Goal: Answer question/provide support: Share knowledge or assist other users

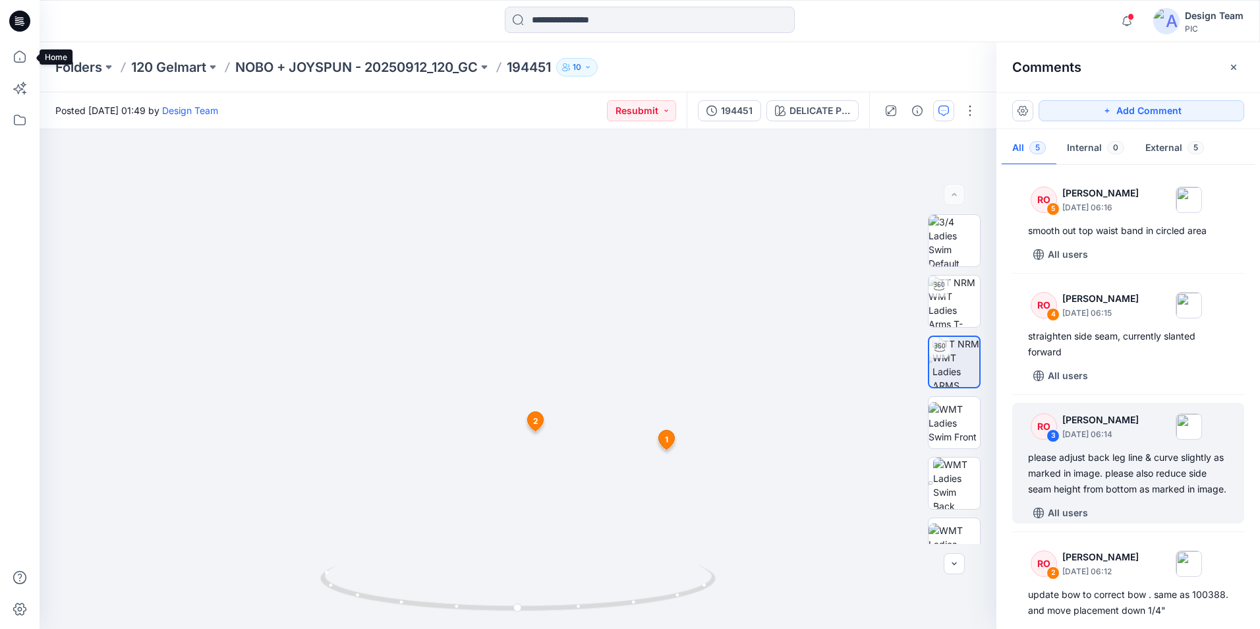
click at [22, 63] on icon at bounding box center [19, 56] width 29 height 29
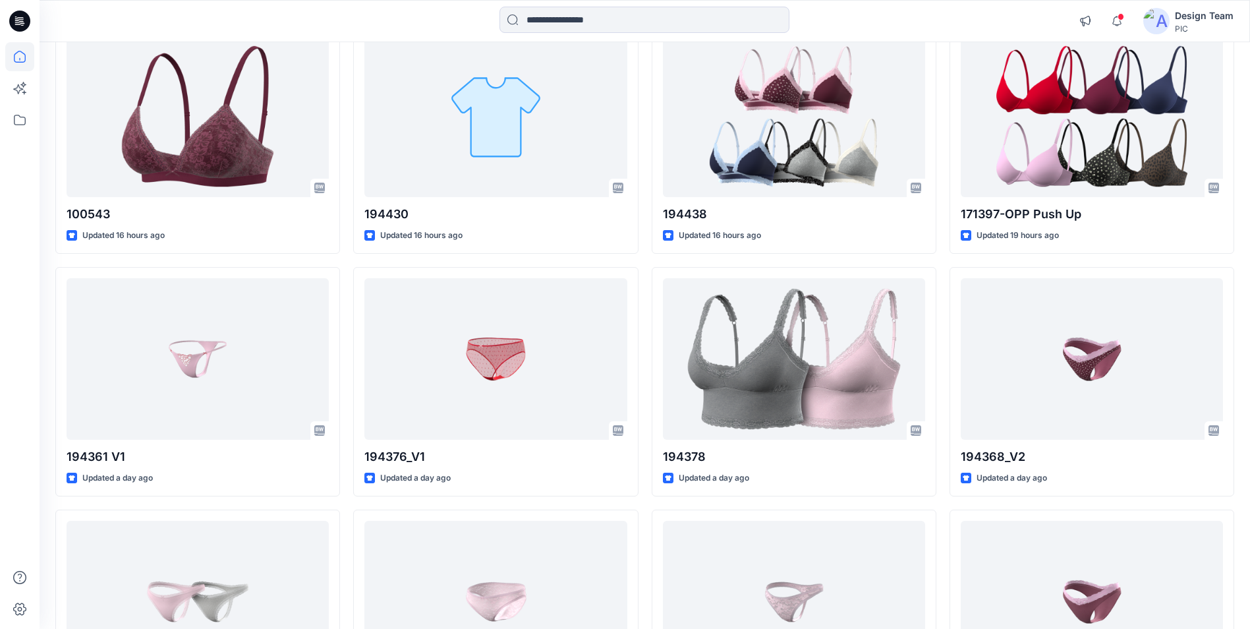
scroll to position [664, 0]
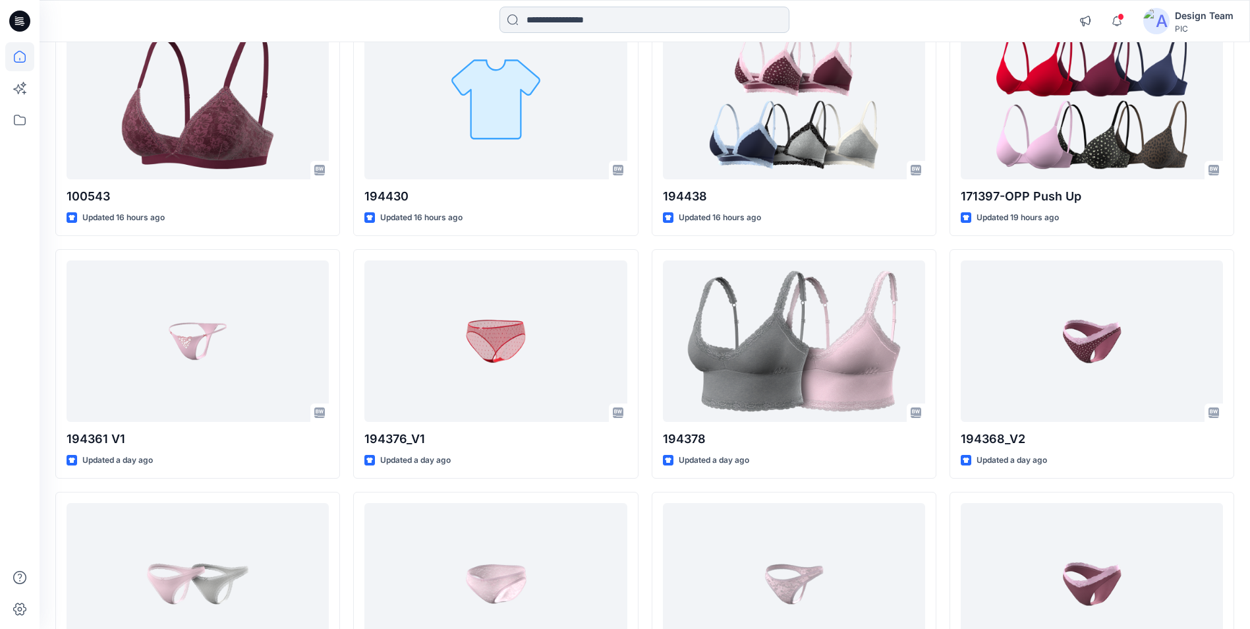
click at [560, 17] on input at bounding box center [645, 20] width 290 height 26
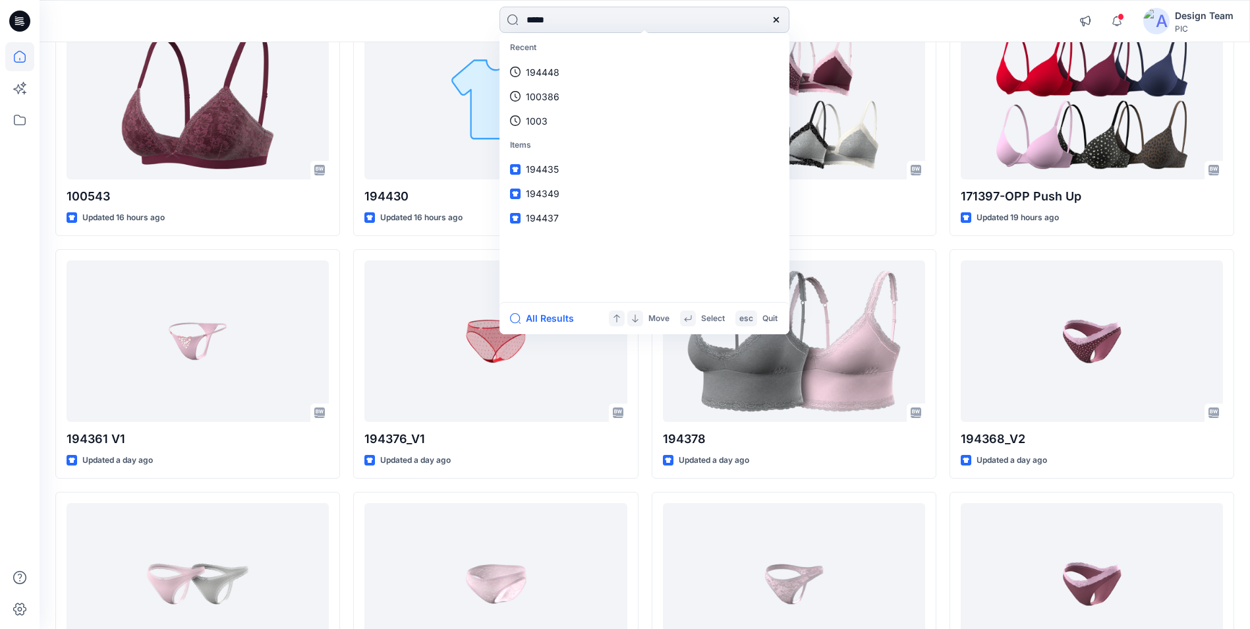
type input "******"
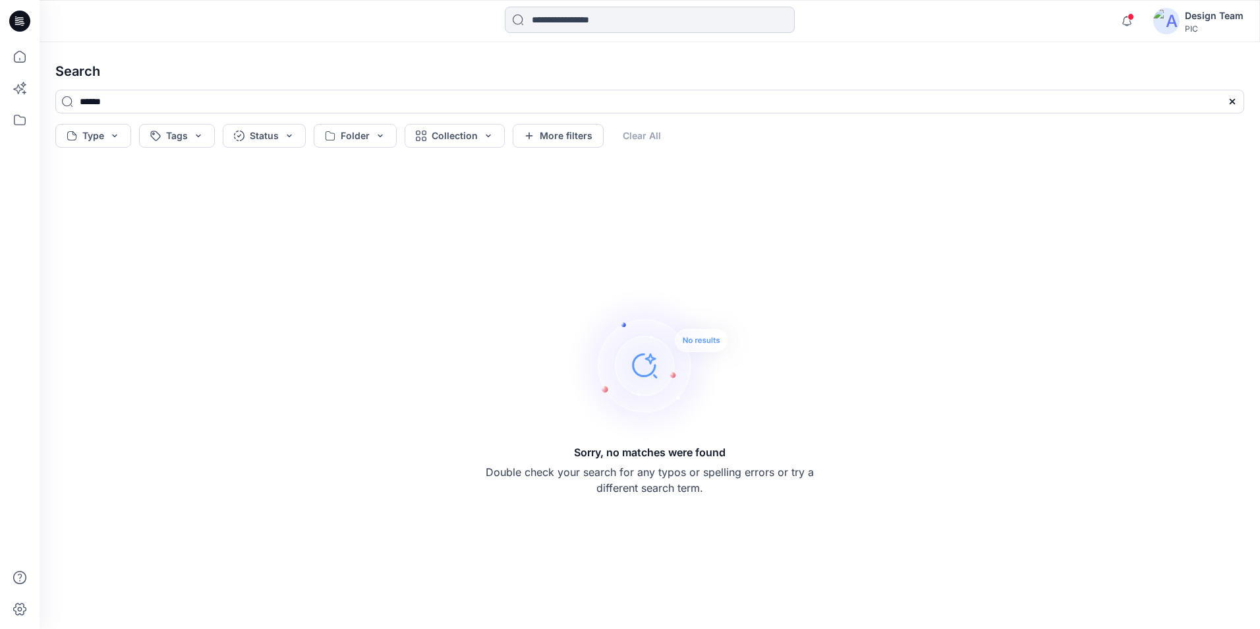
click at [591, 22] on input at bounding box center [650, 20] width 290 height 26
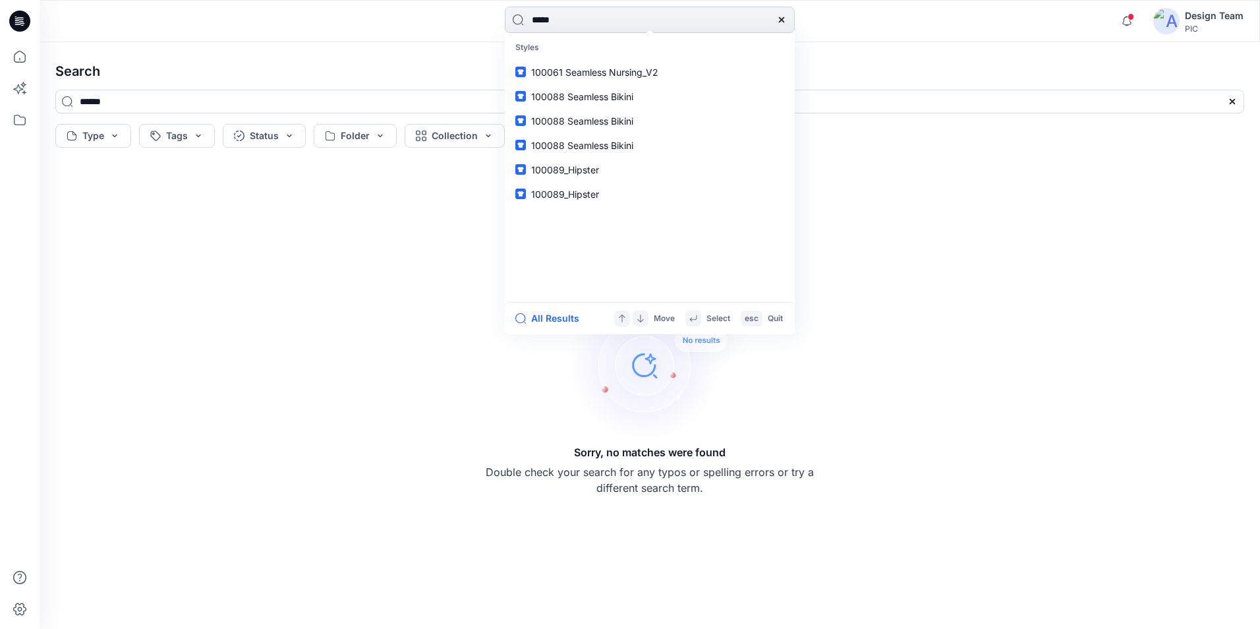
type input "******"
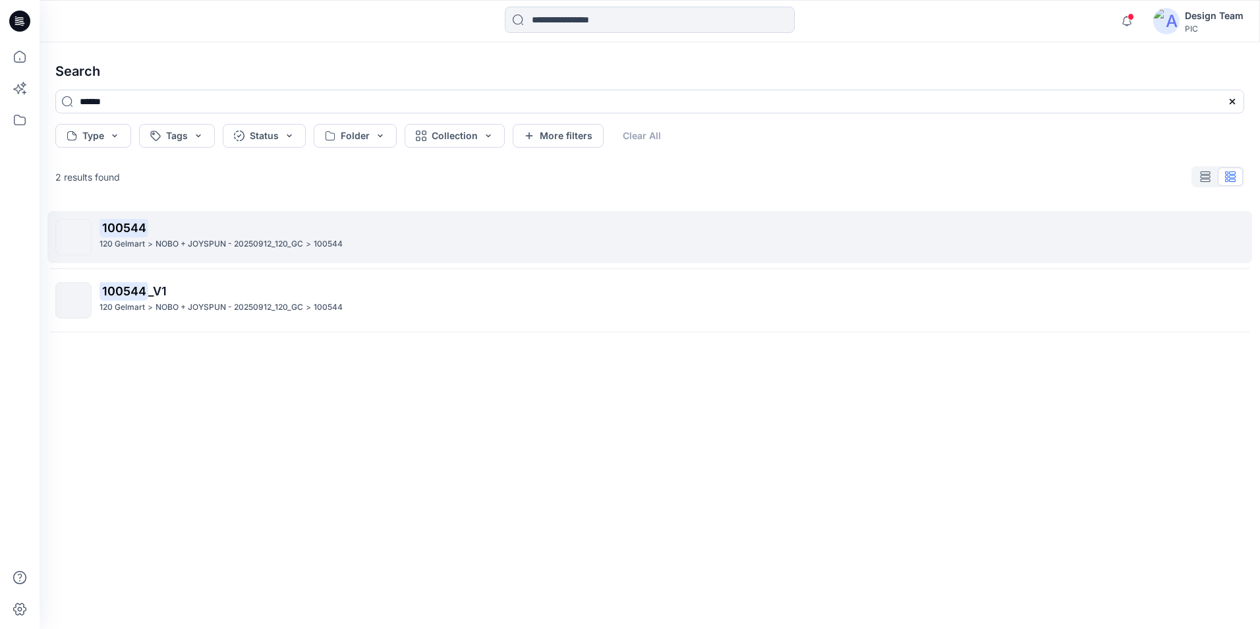
click at [152, 247] on p ">" at bounding box center [150, 244] width 5 height 14
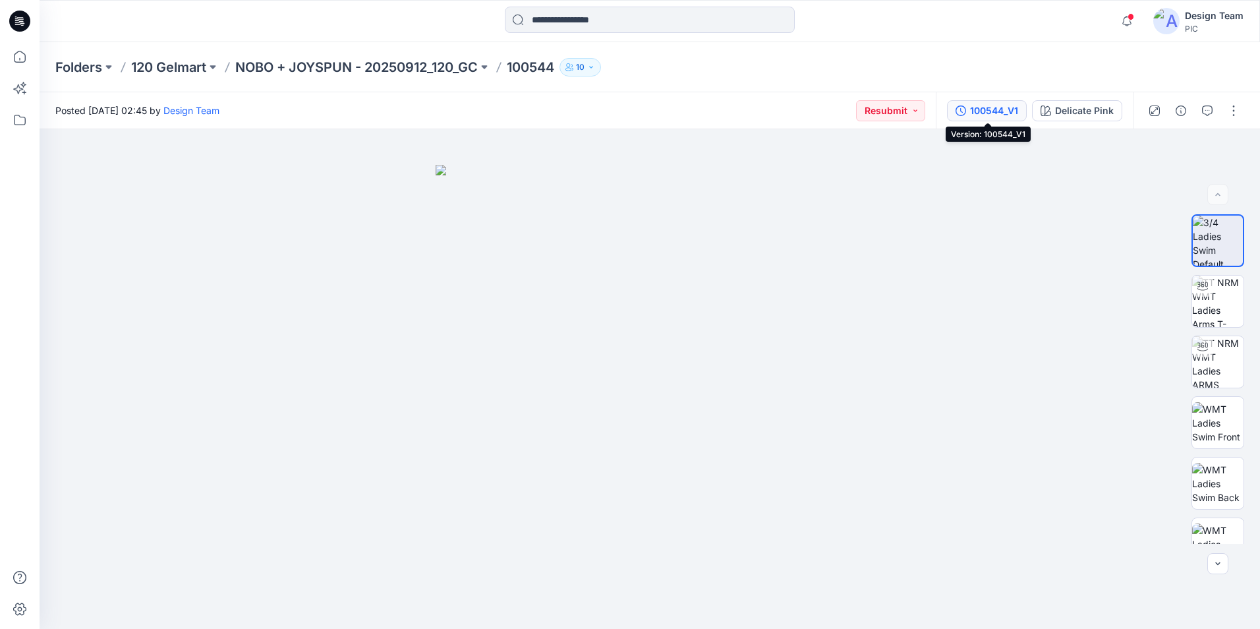
click at [969, 112] on button "100544_V1" at bounding box center [987, 110] width 80 height 21
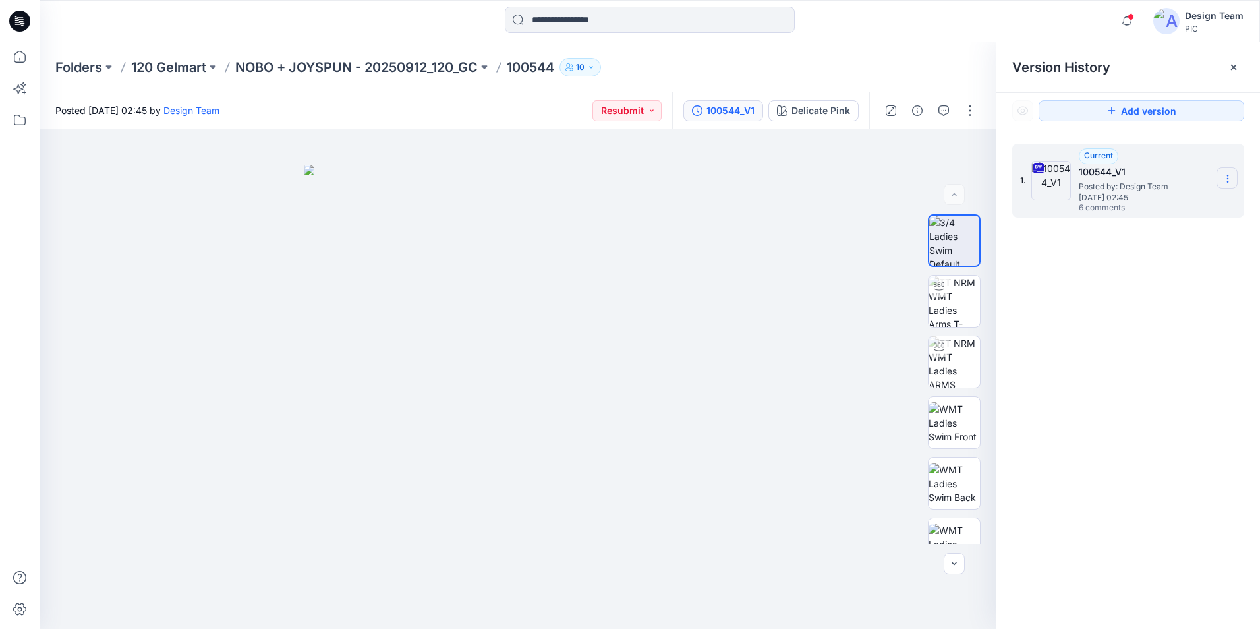
click at [1229, 180] on icon at bounding box center [1228, 178] width 11 height 11
click at [1131, 211] on span "Download Source BW File" at bounding box center [1161, 204] width 111 height 16
click at [909, 136] on div at bounding box center [518, 379] width 957 height 500
click at [941, 113] on icon "button" at bounding box center [943, 110] width 11 height 11
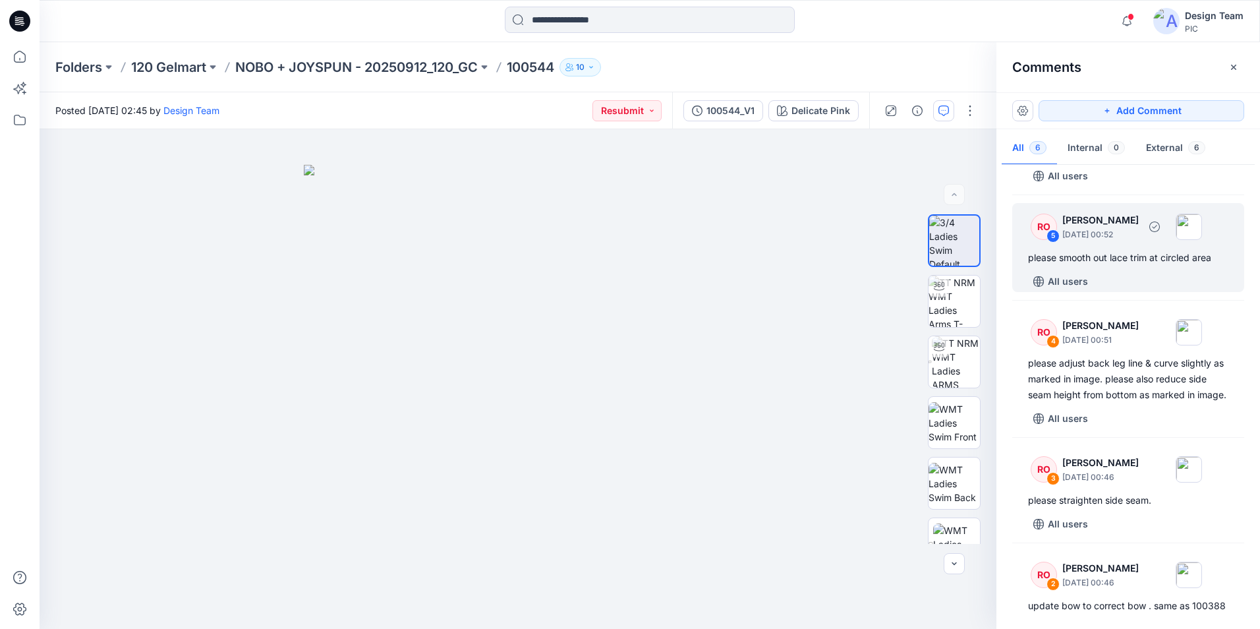
scroll to position [132, 0]
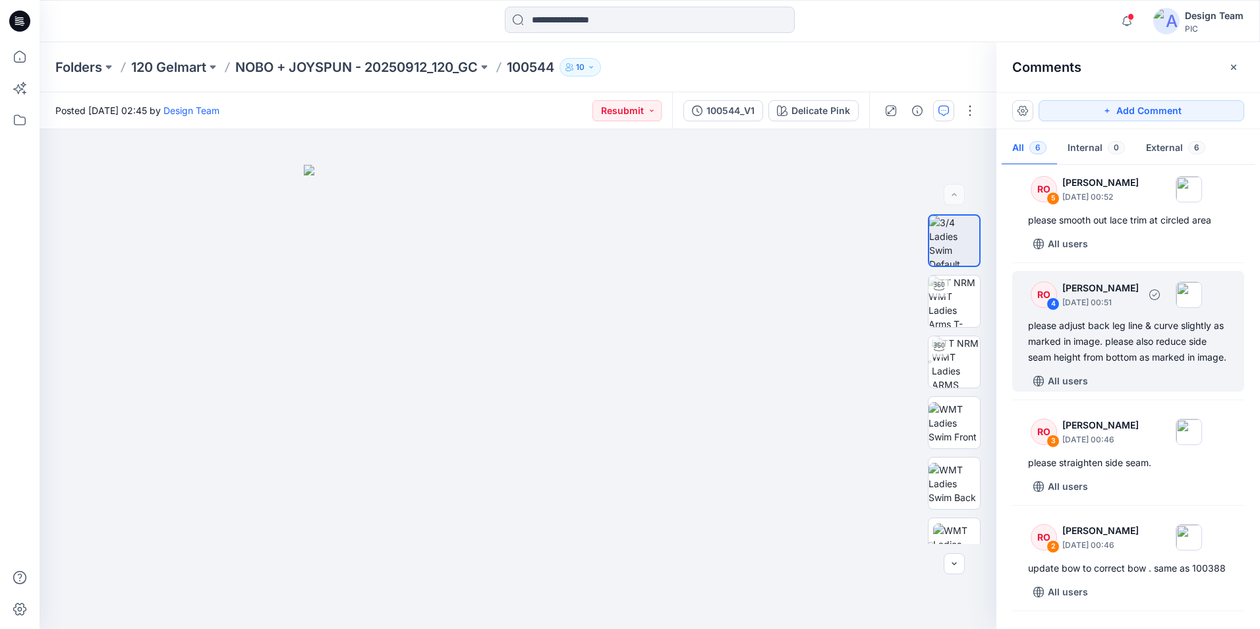
click at [1141, 341] on div "please adjust back leg line & curve slightly as marked in image. please also re…" at bounding box center [1128, 341] width 200 height 47
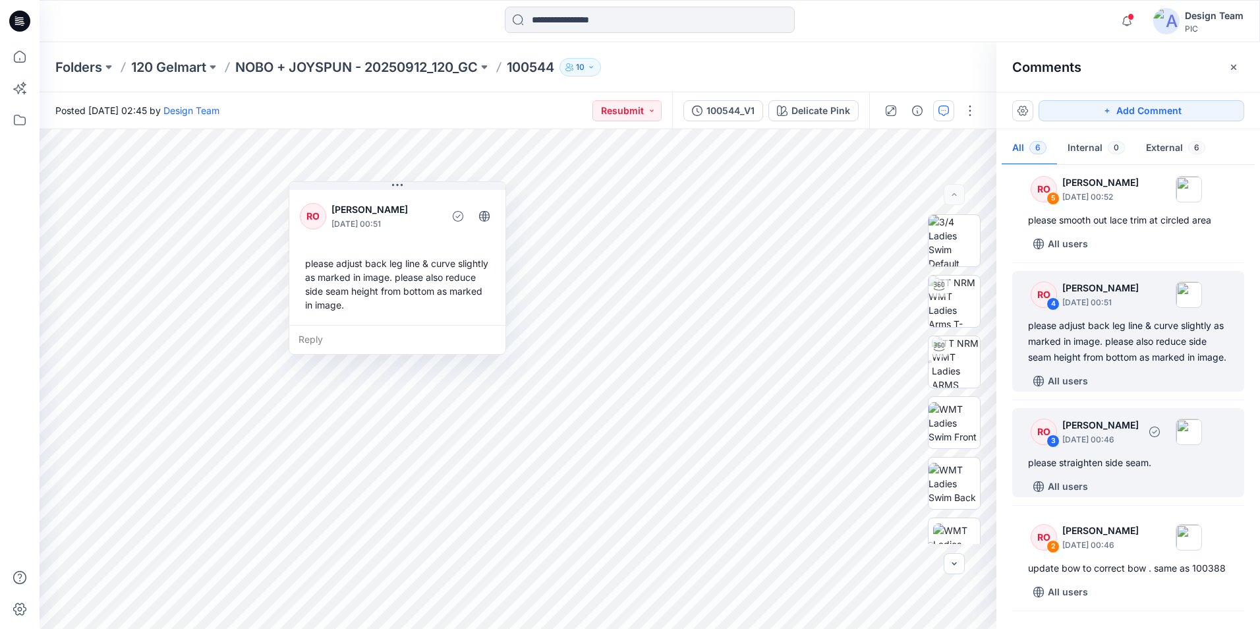
click at [1112, 471] on div "please straighten side seam." at bounding box center [1128, 463] width 200 height 16
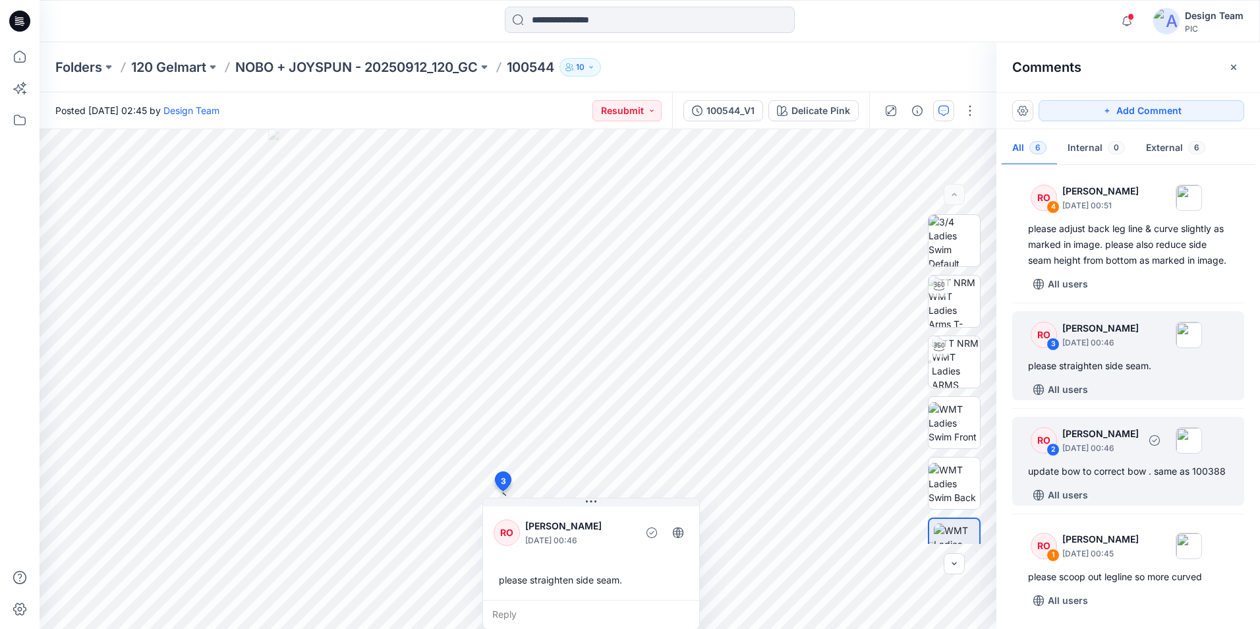
scroll to position [260, 0]
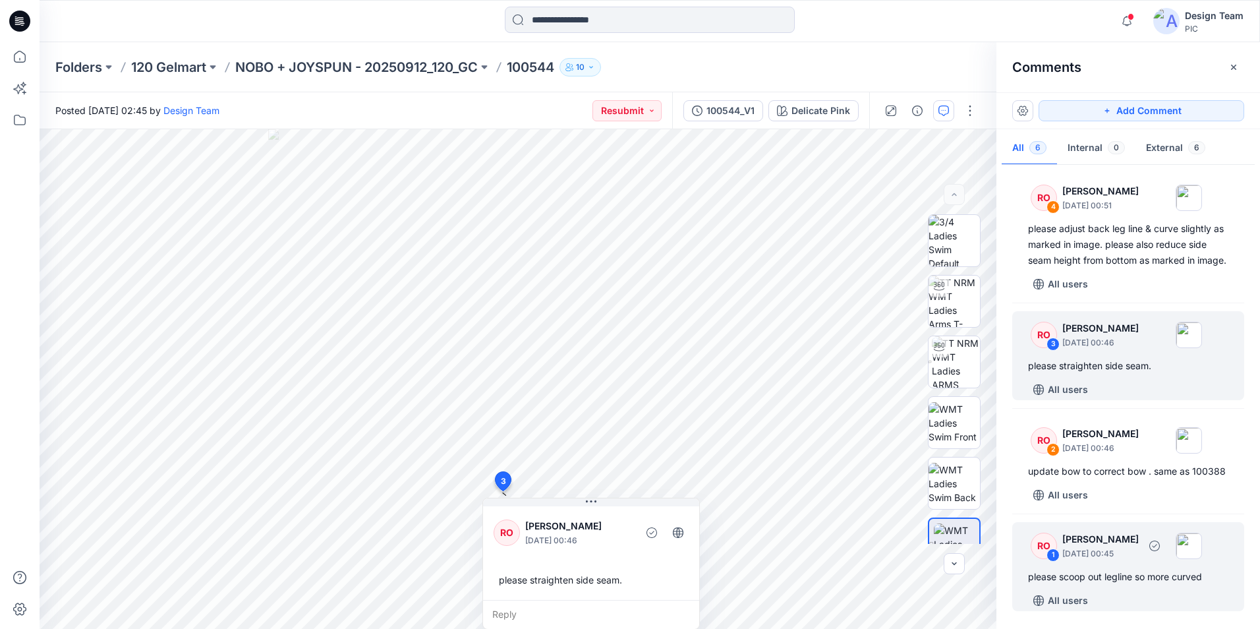
click at [1125, 588] on div "RO 1 Raquel Ortiz October 01, 2025 00:45 please scoop out legline so more curve…" at bounding box center [1128, 566] width 232 height 89
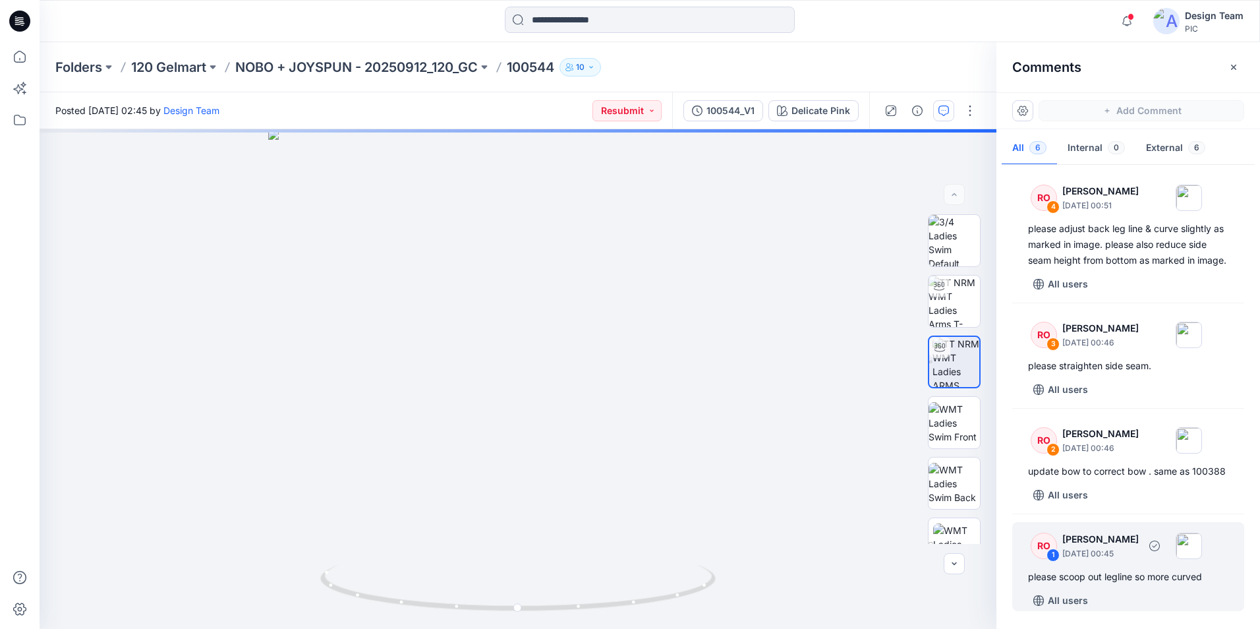
click at [1125, 589] on div "RO 1 Raquel Ortiz October 01, 2025 00:45 please scoop out legline so more curve…" at bounding box center [1128, 566] width 232 height 89
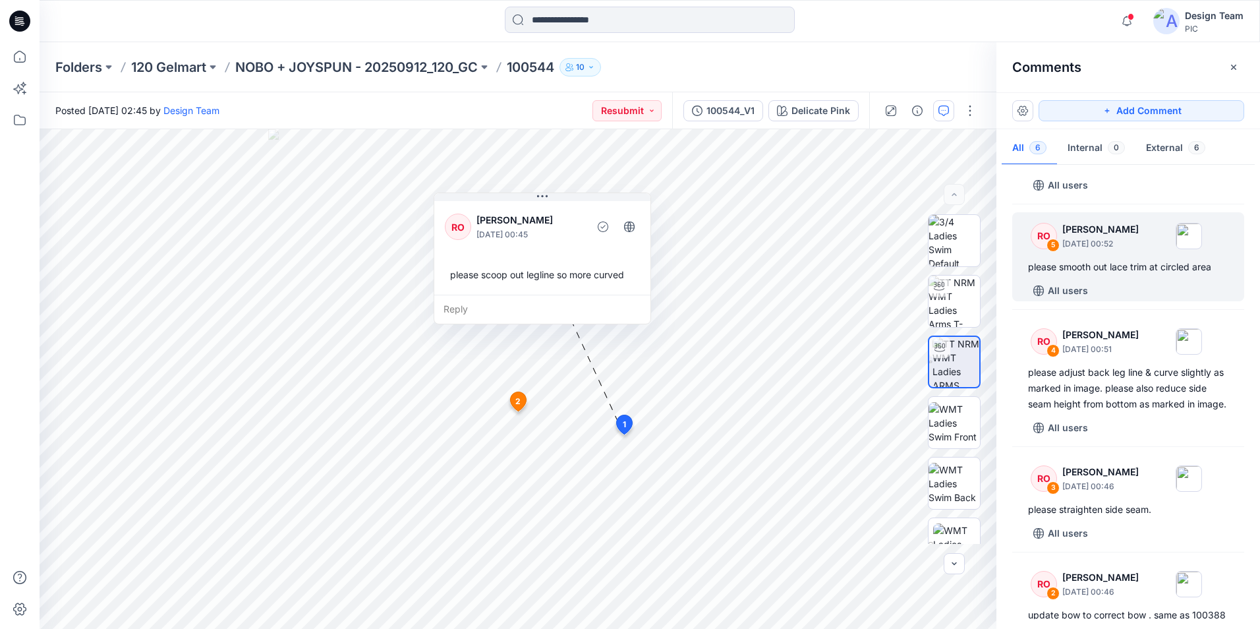
scroll to position [63, 0]
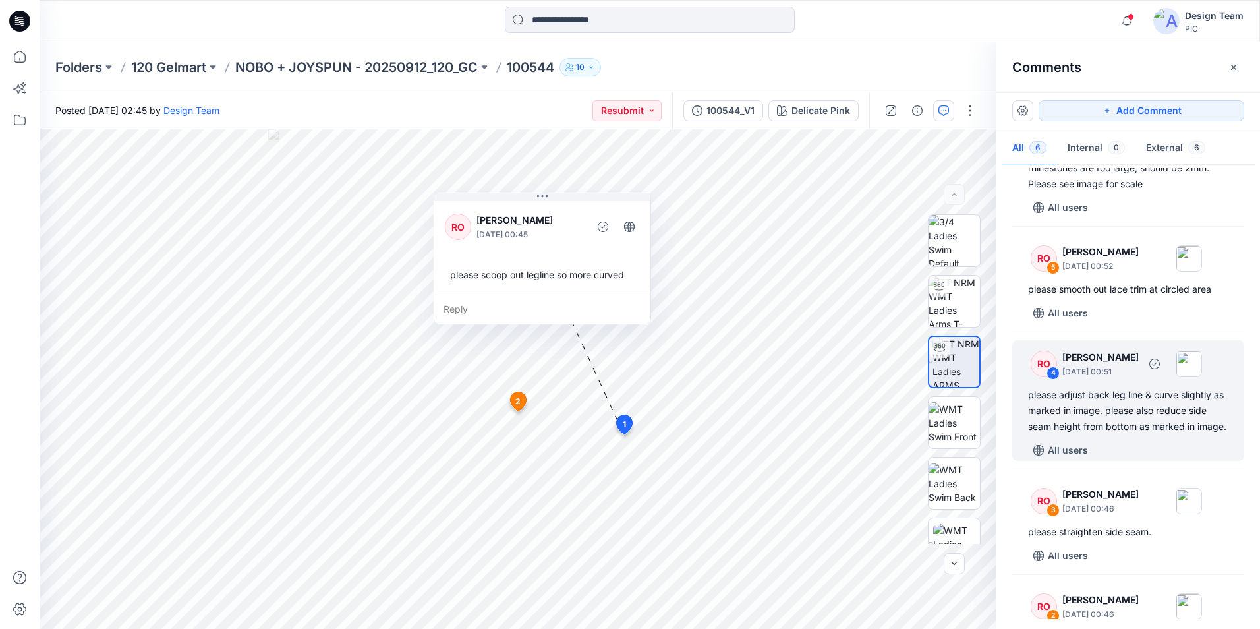
click at [1161, 418] on div "please adjust back leg line & curve slightly as marked in image. please also re…" at bounding box center [1128, 410] width 200 height 47
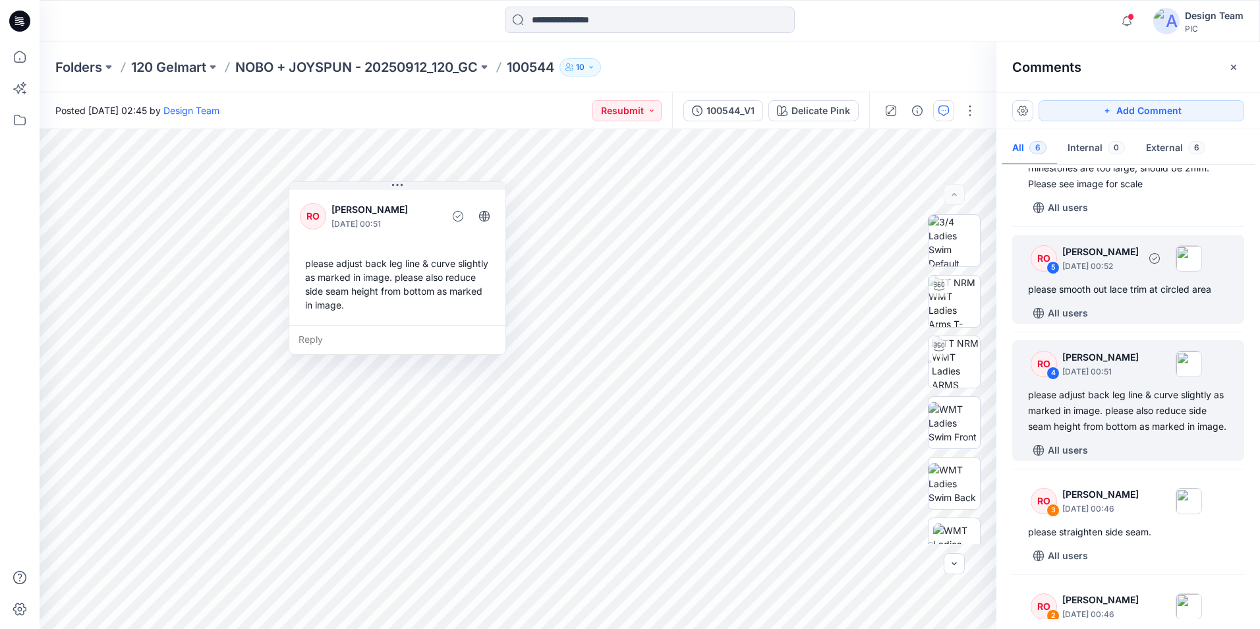
scroll to position [0, 0]
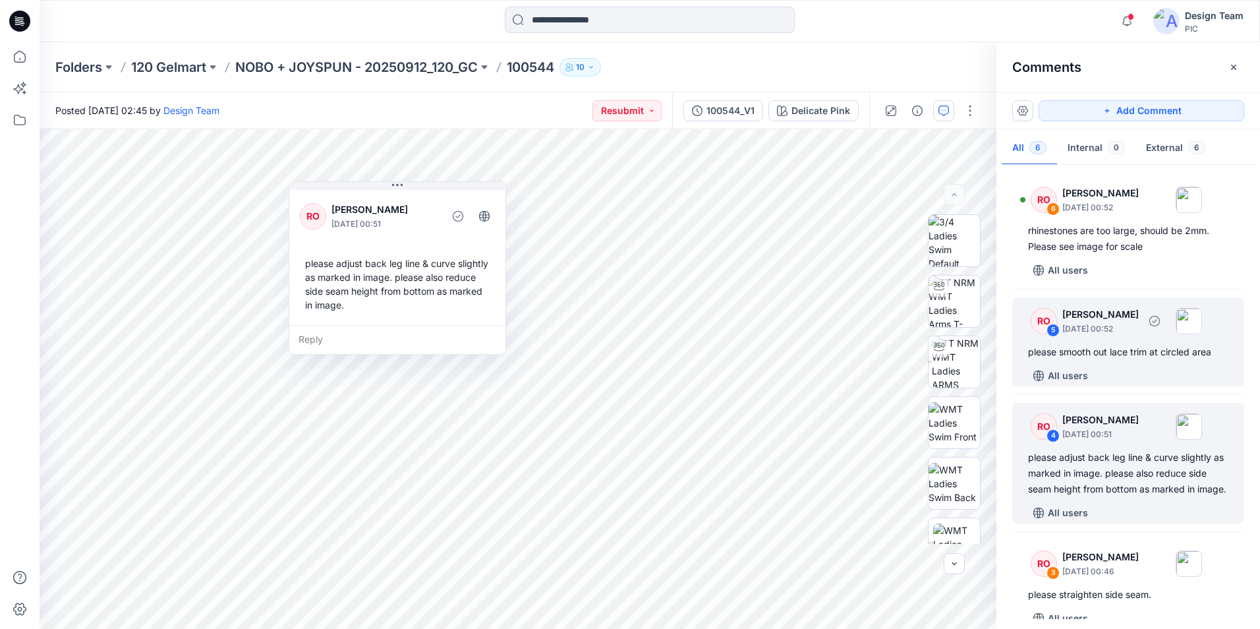
click at [1130, 348] on div "please smooth out lace trim at circled area" at bounding box center [1128, 352] width 200 height 16
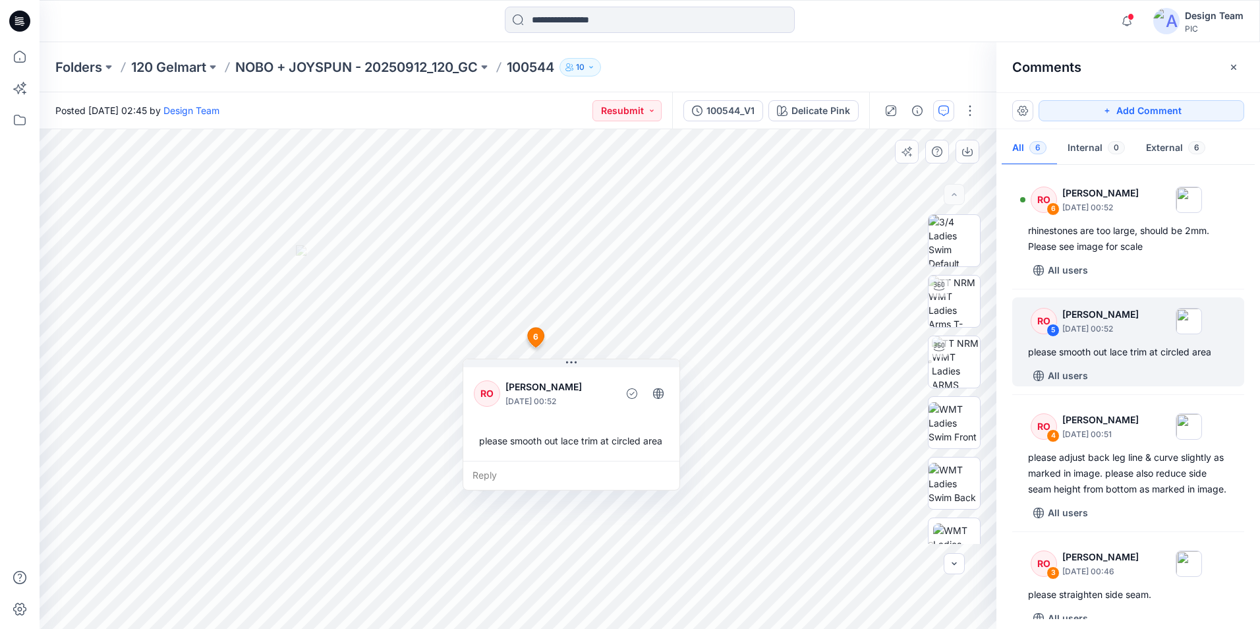
drag, startPoint x: 547, startPoint y: 478, endPoint x: 519, endPoint y: 484, distance: 29.1
click at [552, 461] on div "RO Raquel Ortiz October 01, 2025 00:52 please smooth out lace trim at circled a…" at bounding box center [571, 412] width 216 height 96
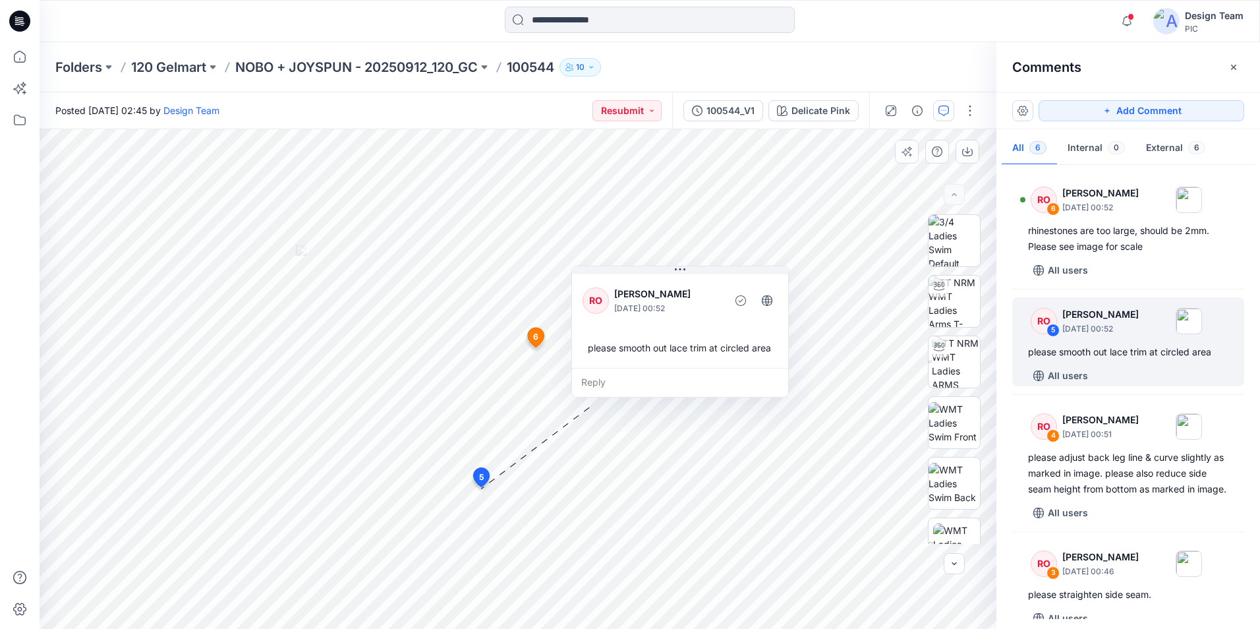
drag, startPoint x: 527, startPoint y: 473, endPoint x: 632, endPoint y: 387, distance: 135.9
click at [632, 387] on div "Reply" at bounding box center [680, 382] width 216 height 29
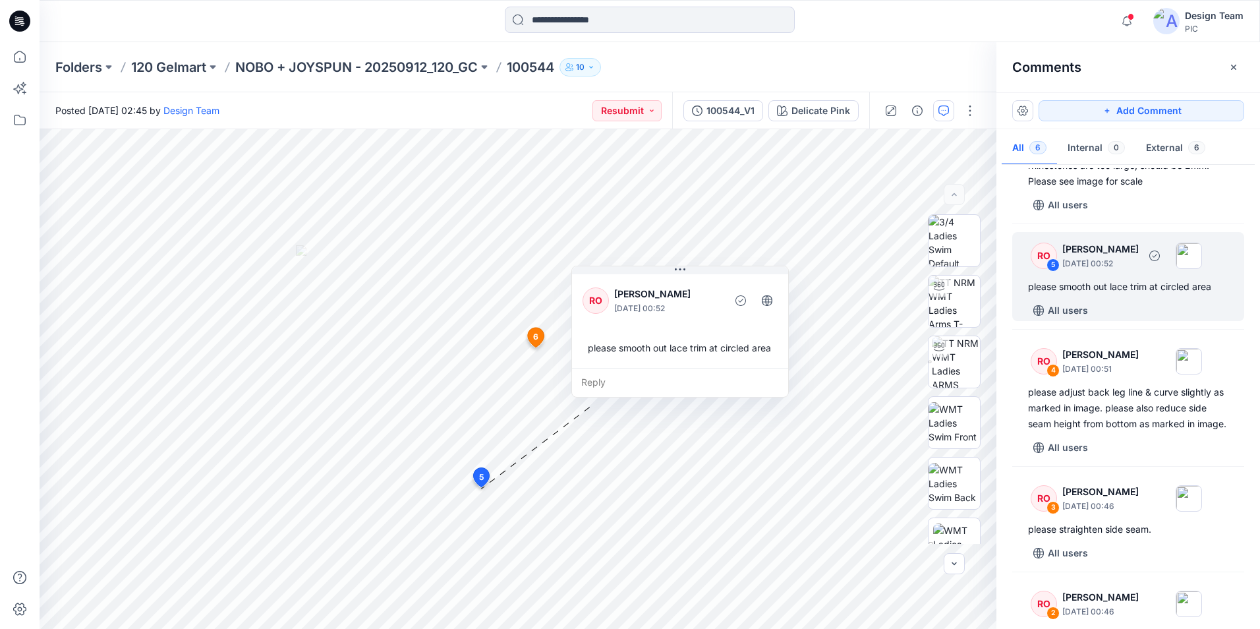
scroll to position [66, 0]
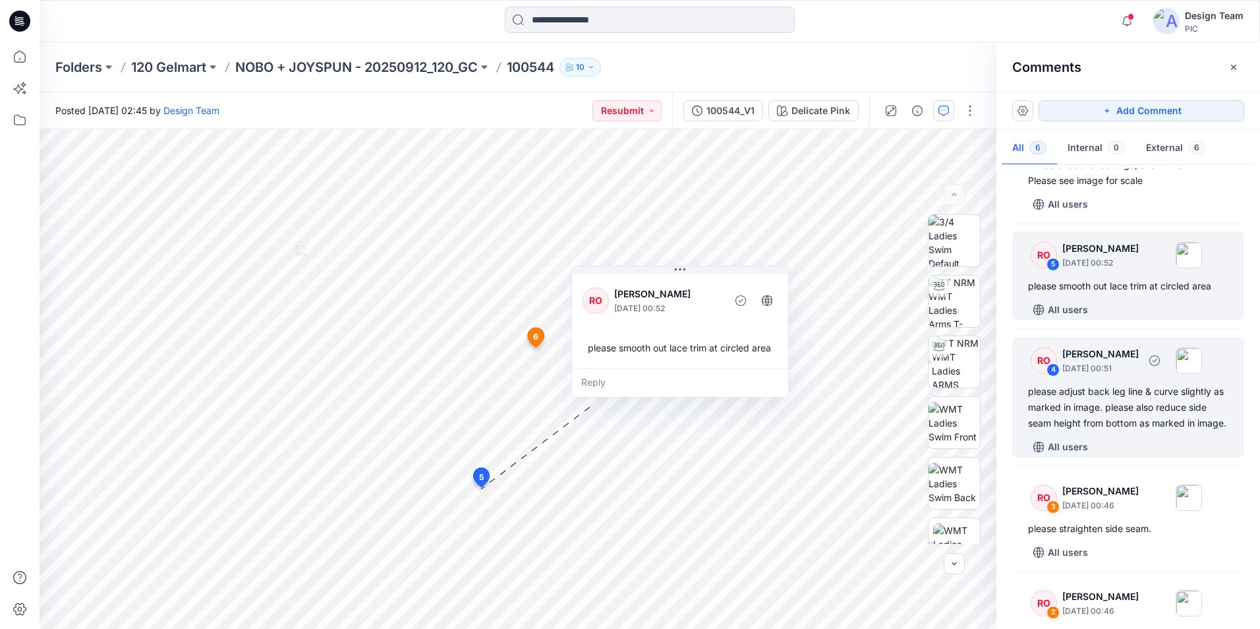
click at [1130, 428] on div "please adjust back leg line & curve slightly as marked in image. please also re…" at bounding box center [1128, 407] width 200 height 47
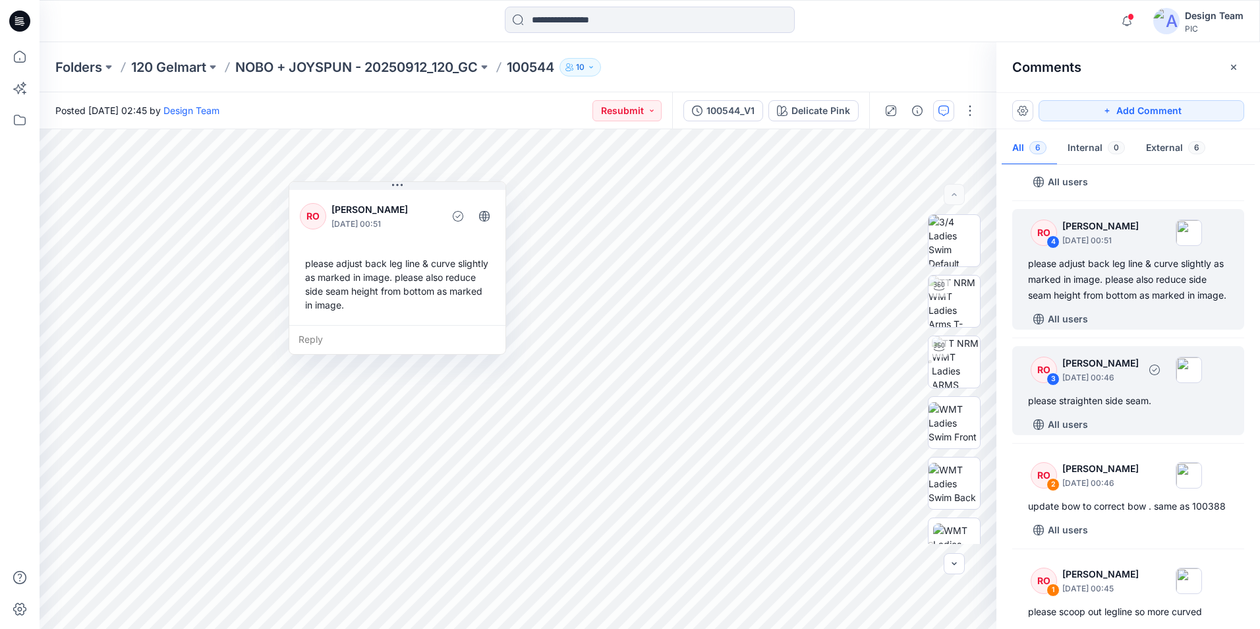
scroll to position [198, 0]
click at [1143, 405] on div "please straighten side seam." at bounding box center [1128, 397] width 200 height 16
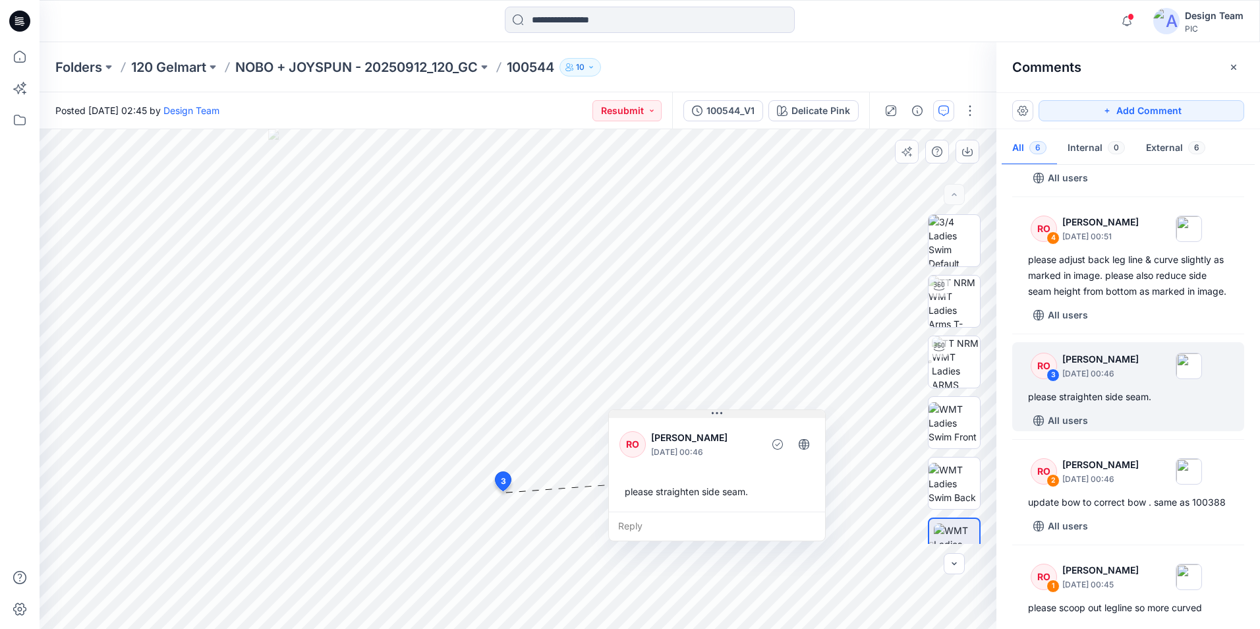
drag, startPoint x: 549, startPoint y: 505, endPoint x: 675, endPoint y: 417, distance: 153.8
click at [675, 417] on button at bounding box center [717, 414] width 216 height 8
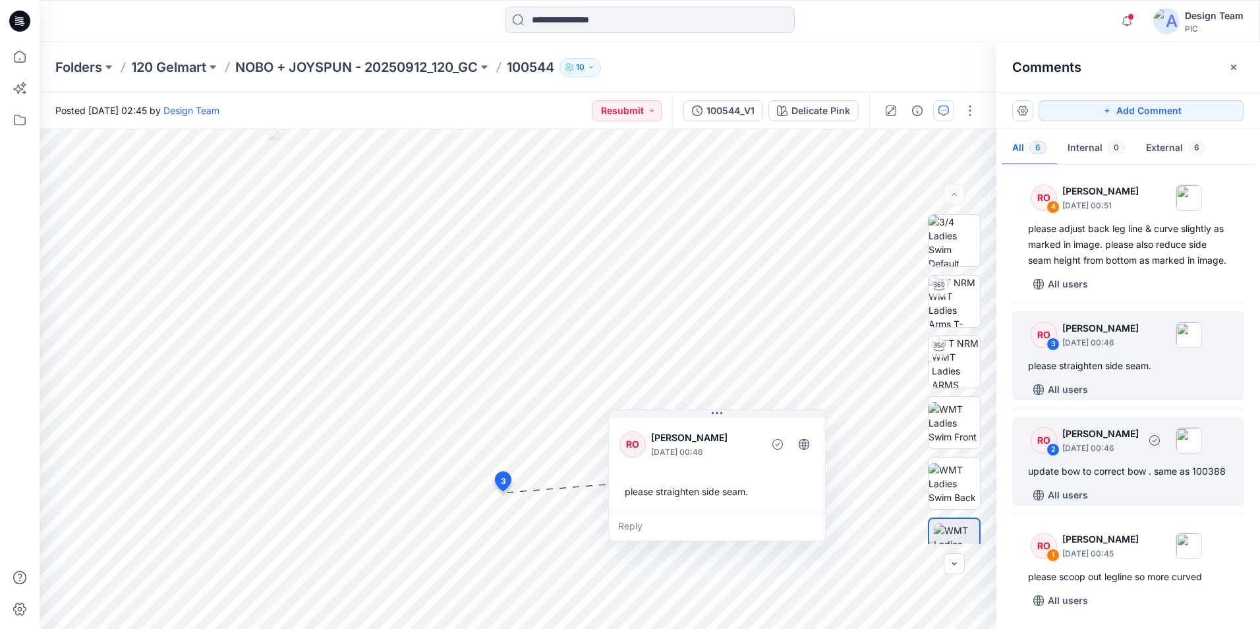
scroll to position [260, 0]
click at [1137, 467] on div "update bow to correct bow . same as 100388" at bounding box center [1128, 471] width 200 height 16
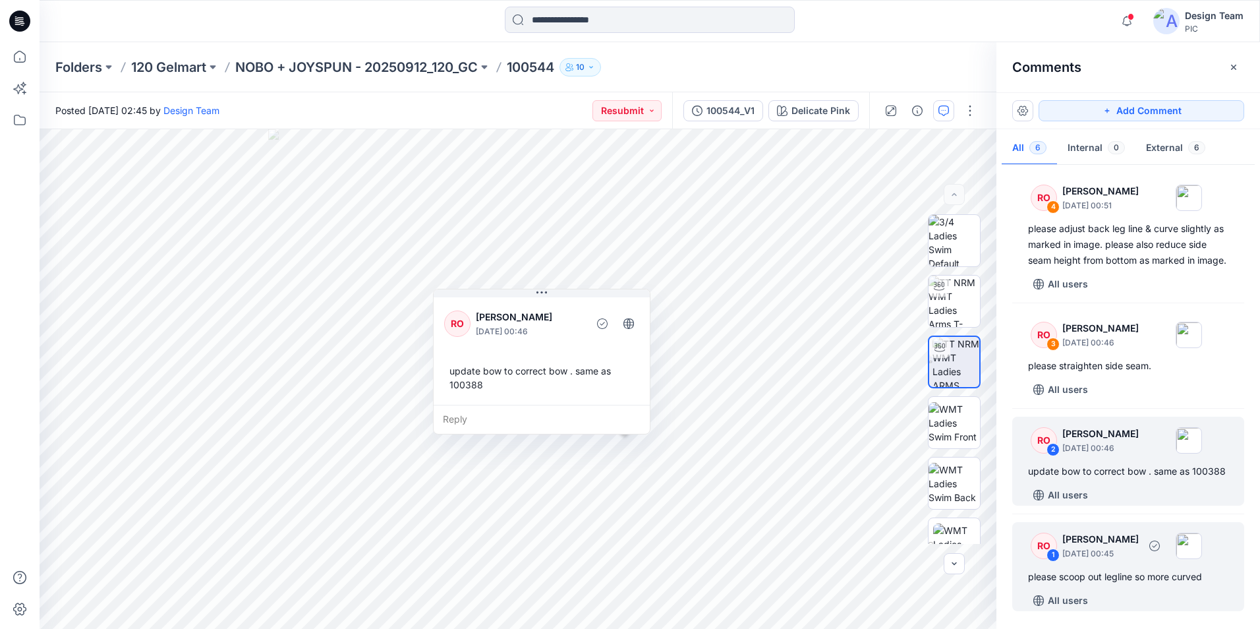
click at [1140, 581] on div "please scoop out legline so more curved" at bounding box center [1128, 577] width 200 height 16
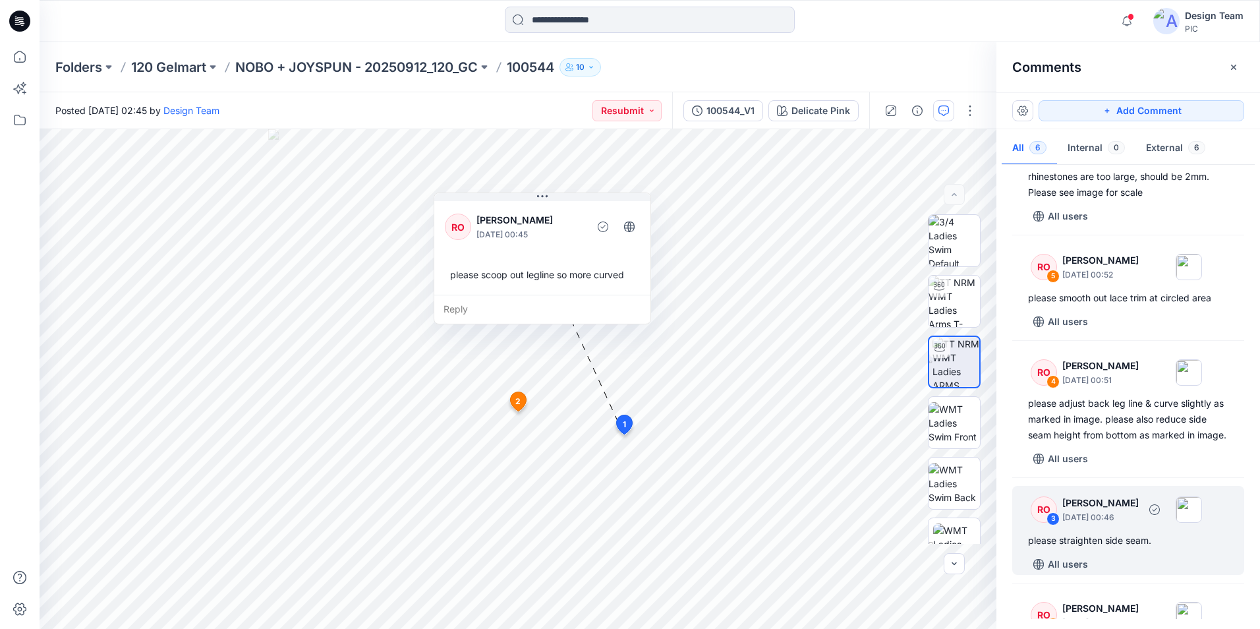
scroll to position [0, 0]
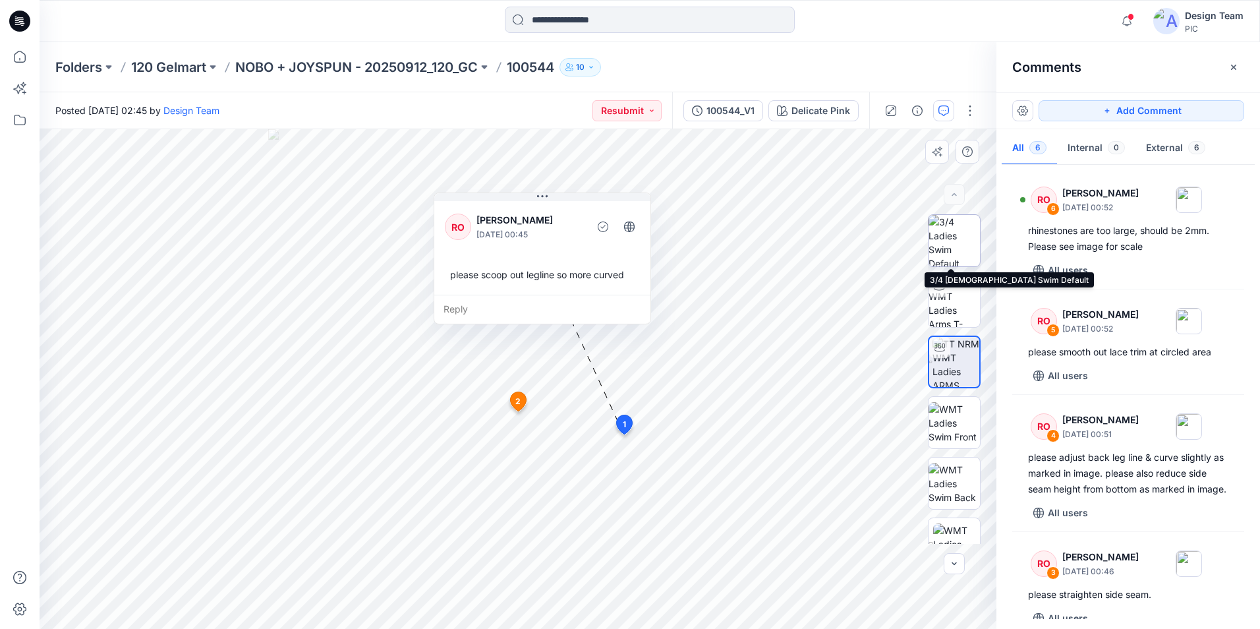
click at [971, 233] on img at bounding box center [954, 240] width 51 height 51
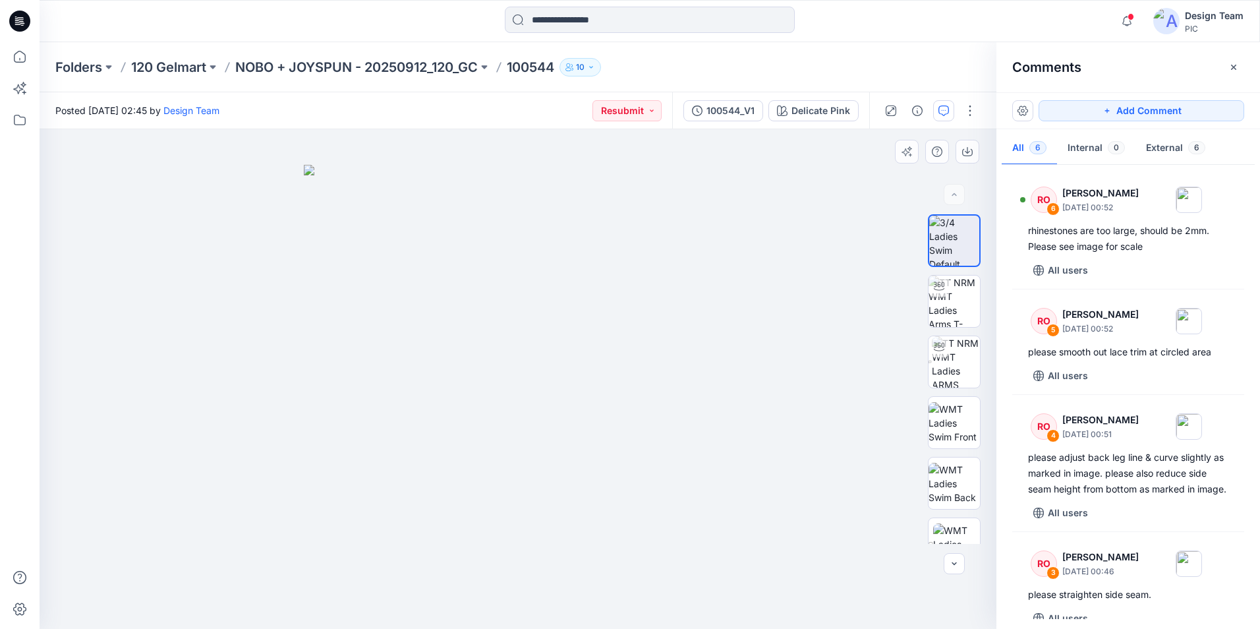
click at [444, 436] on img at bounding box center [518, 397] width 428 height 464
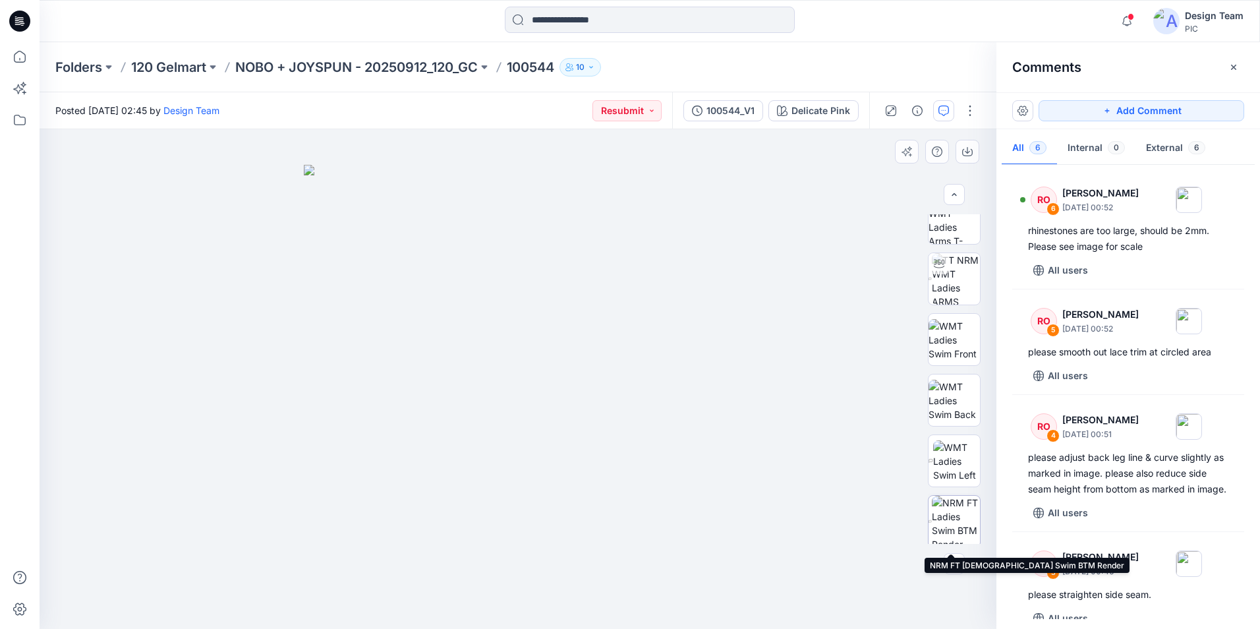
scroll to position [66, 0]
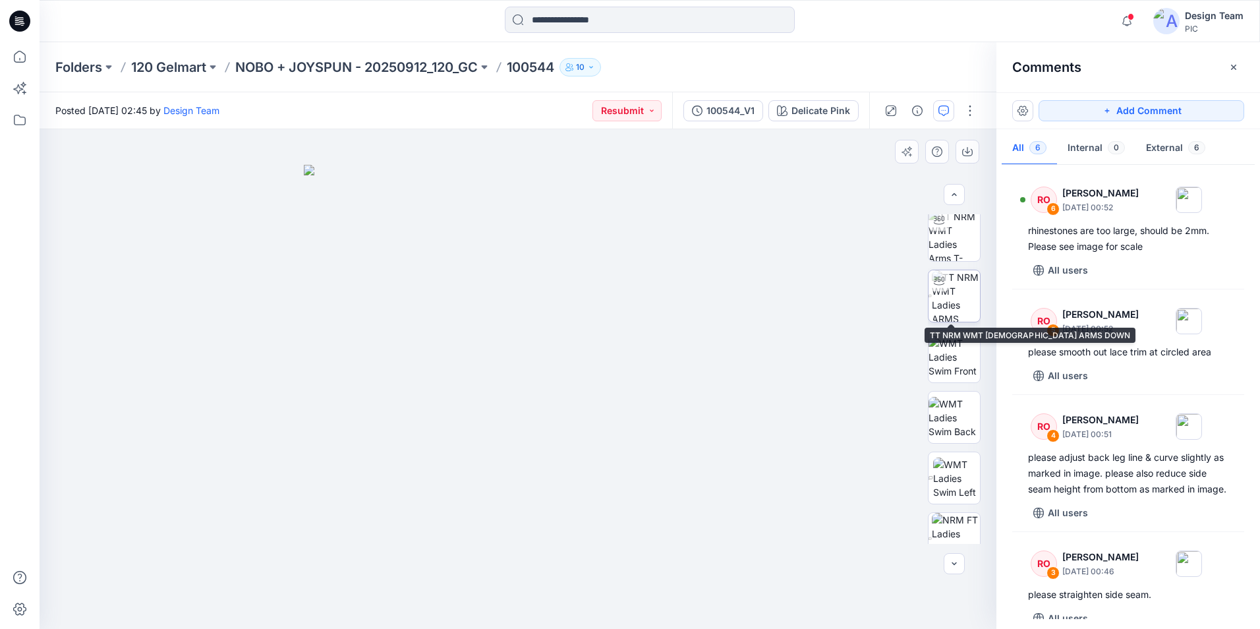
click at [959, 314] on img at bounding box center [956, 295] width 48 height 51
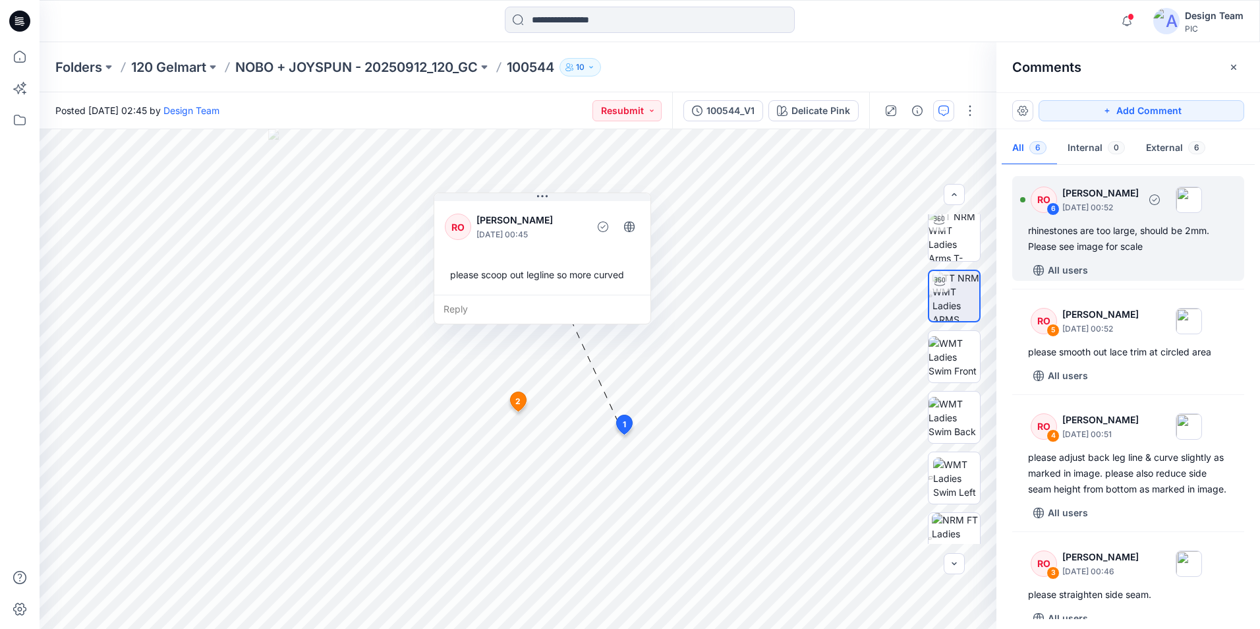
click at [1115, 255] on div "RO 6 Raquel Ortiz October 01, 2025 00:52 rhinestones are too large, should be 2…" at bounding box center [1128, 228] width 232 height 105
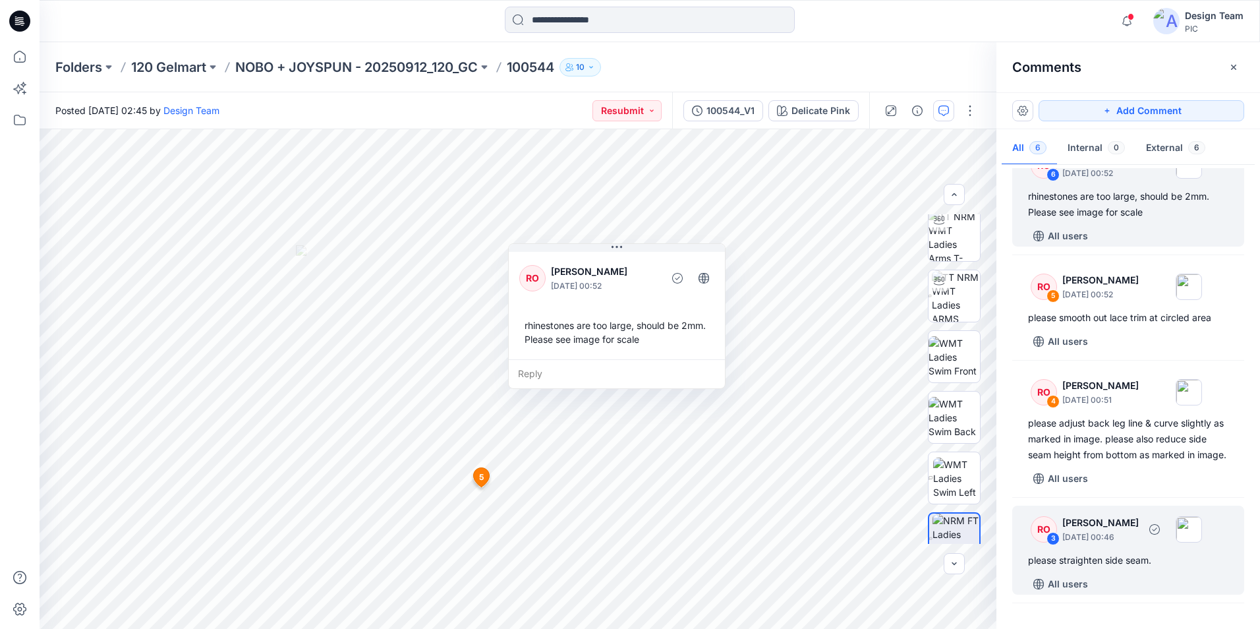
scroll to position [0, 0]
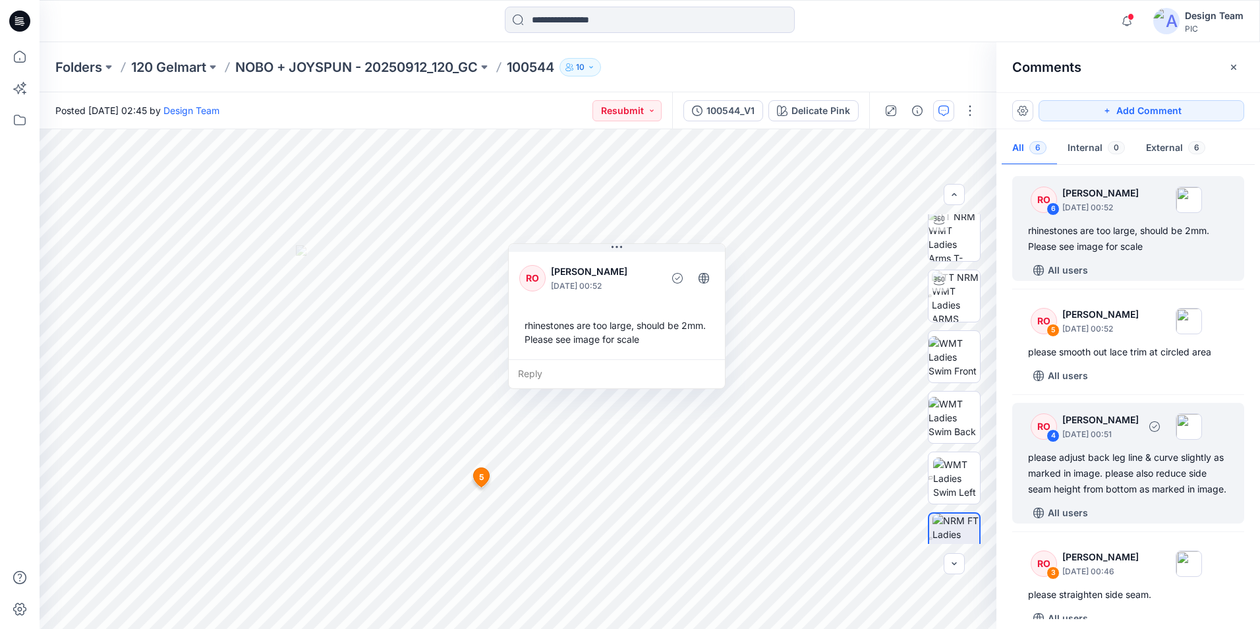
click at [1120, 458] on div "please adjust back leg line & curve slightly as marked in image. please also re…" at bounding box center [1128, 472] width 200 height 47
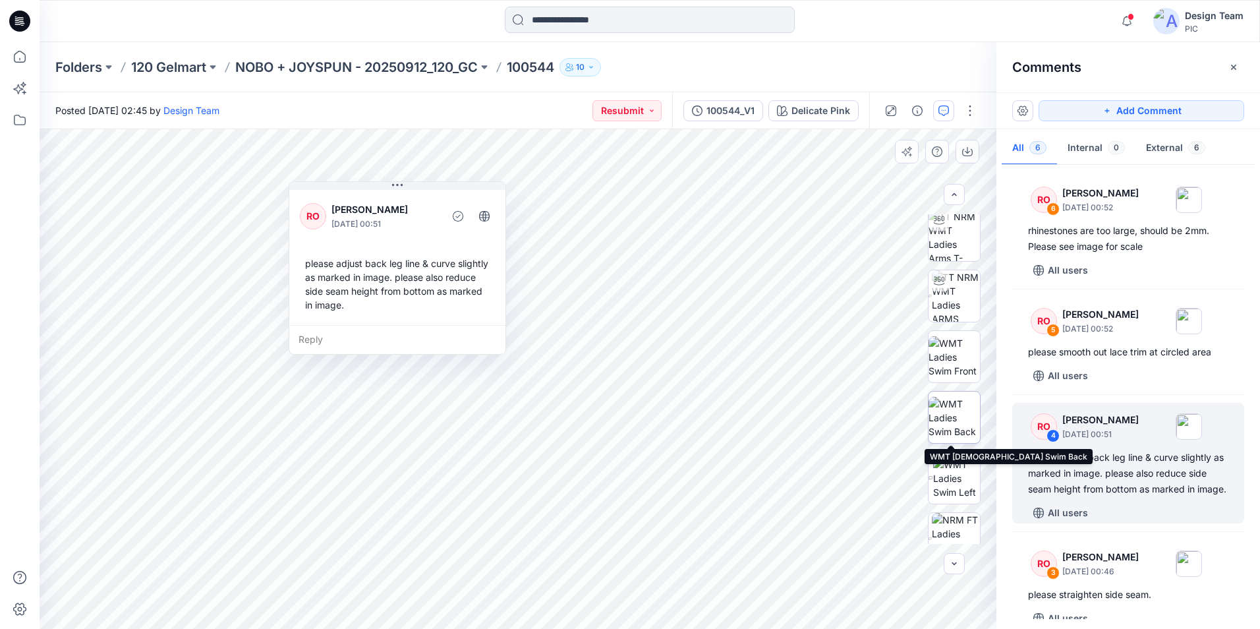
click at [932, 409] on img at bounding box center [954, 418] width 51 height 42
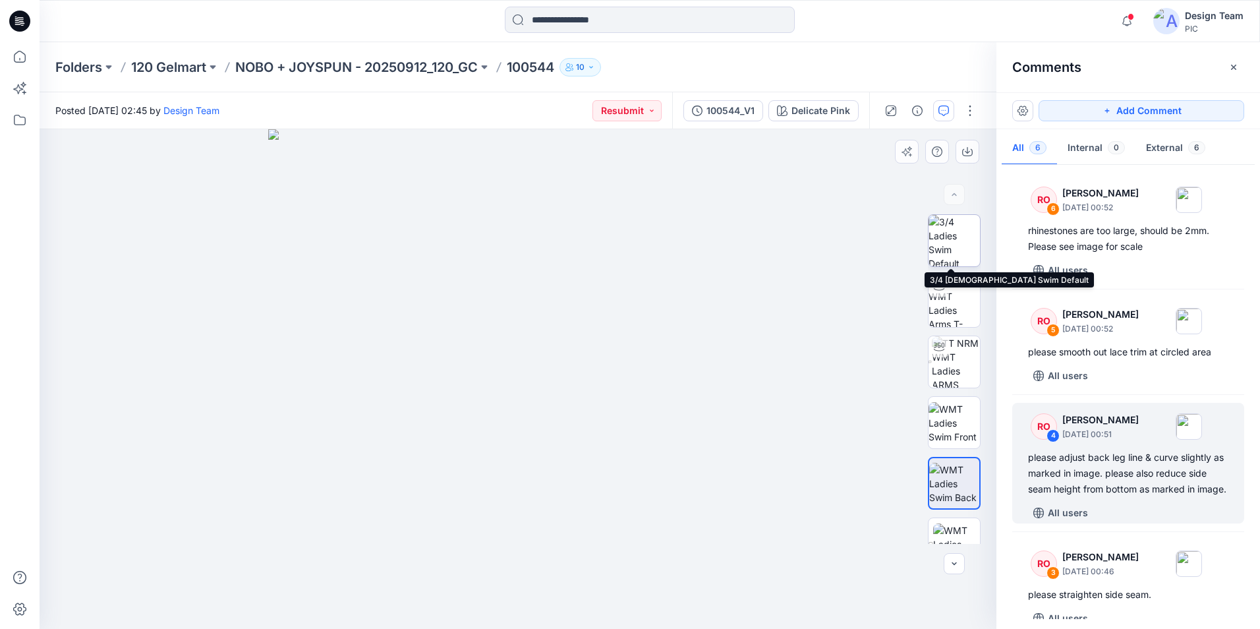
click at [964, 251] on img at bounding box center [954, 240] width 51 height 51
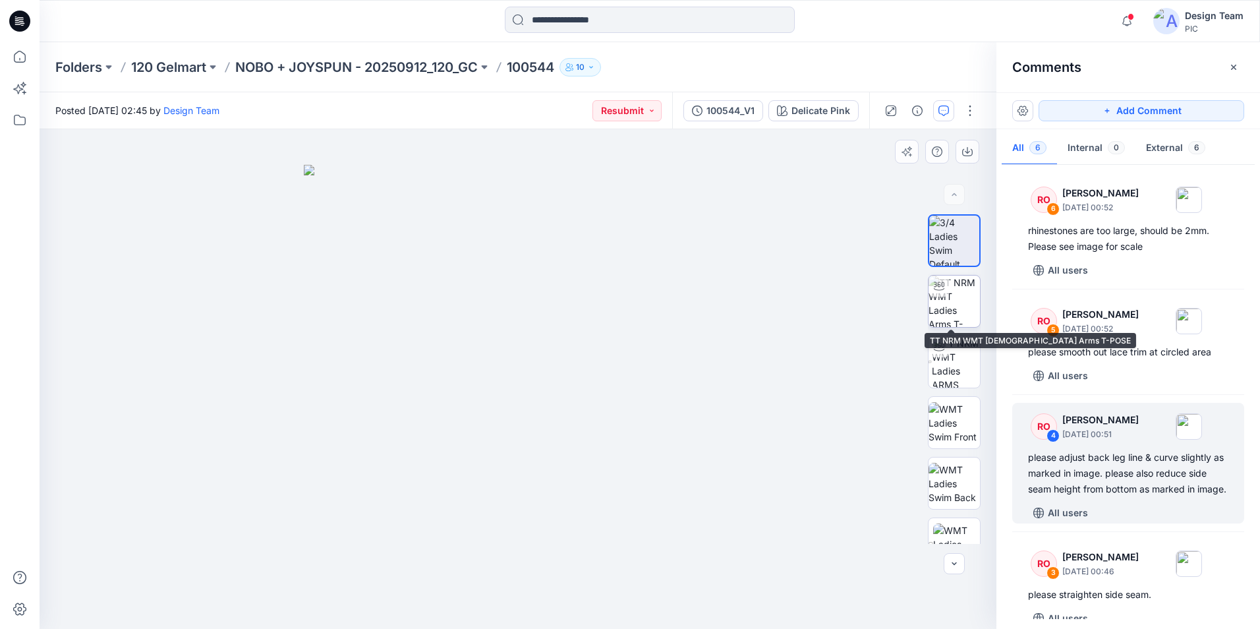
click at [964, 299] on img at bounding box center [954, 300] width 51 height 51
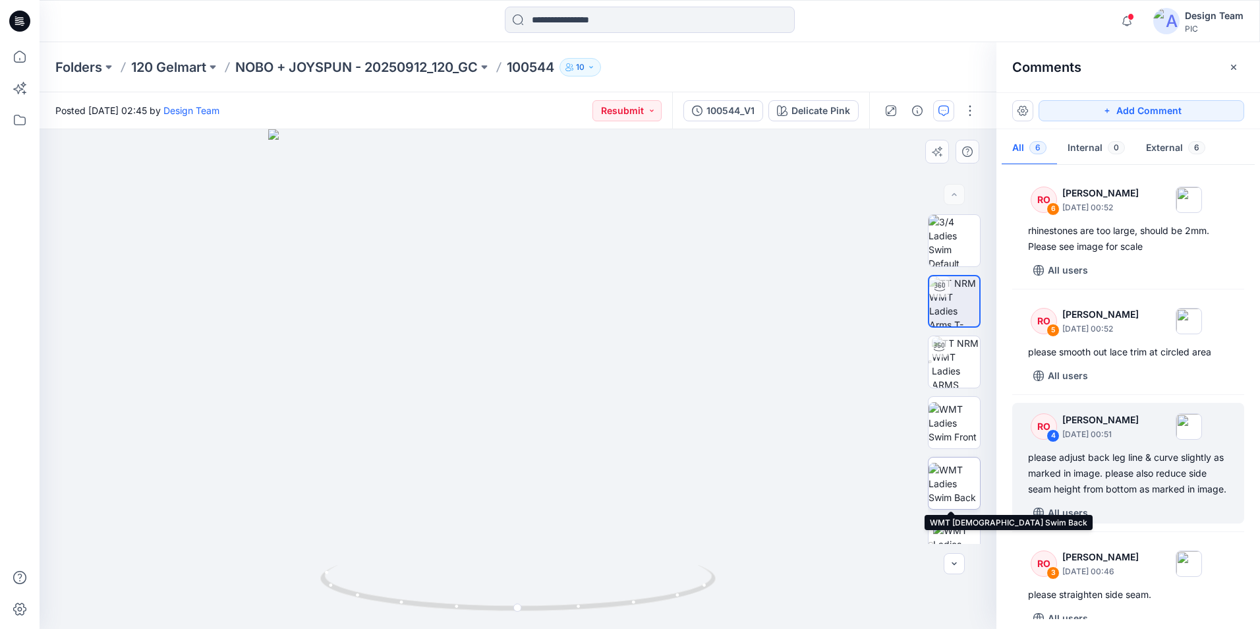
click at [956, 492] on img at bounding box center [954, 484] width 51 height 42
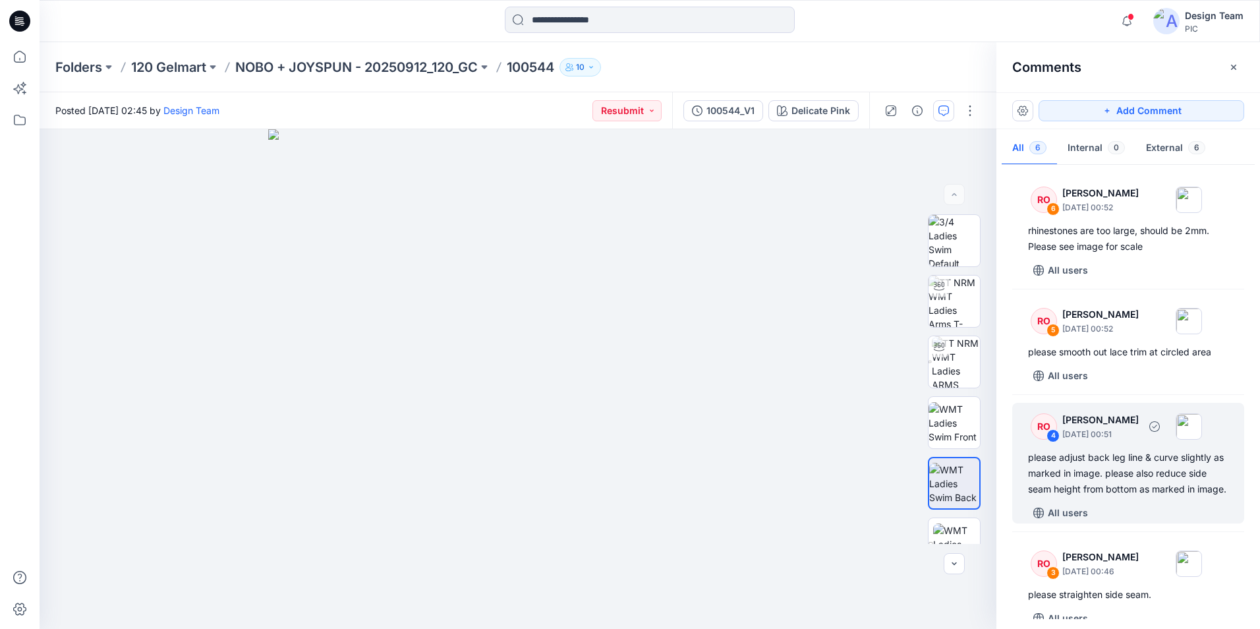
click at [1098, 466] on div "please adjust back leg line & curve slightly as marked in image. please also re…" at bounding box center [1128, 472] width 200 height 47
click at [1084, 482] on div "please adjust back leg line & curve slightly as marked in image. please also re…" at bounding box center [1128, 472] width 200 height 47
click at [1058, 432] on div "4" at bounding box center [1053, 435] width 13 height 13
click at [1111, 485] on div "please adjust back leg line & curve slightly as marked in image. please also re…" at bounding box center [1128, 472] width 200 height 47
click at [1089, 468] on div "please adjust back leg line & curve slightly as marked in image. please also re…" at bounding box center [1128, 472] width 200 height 47
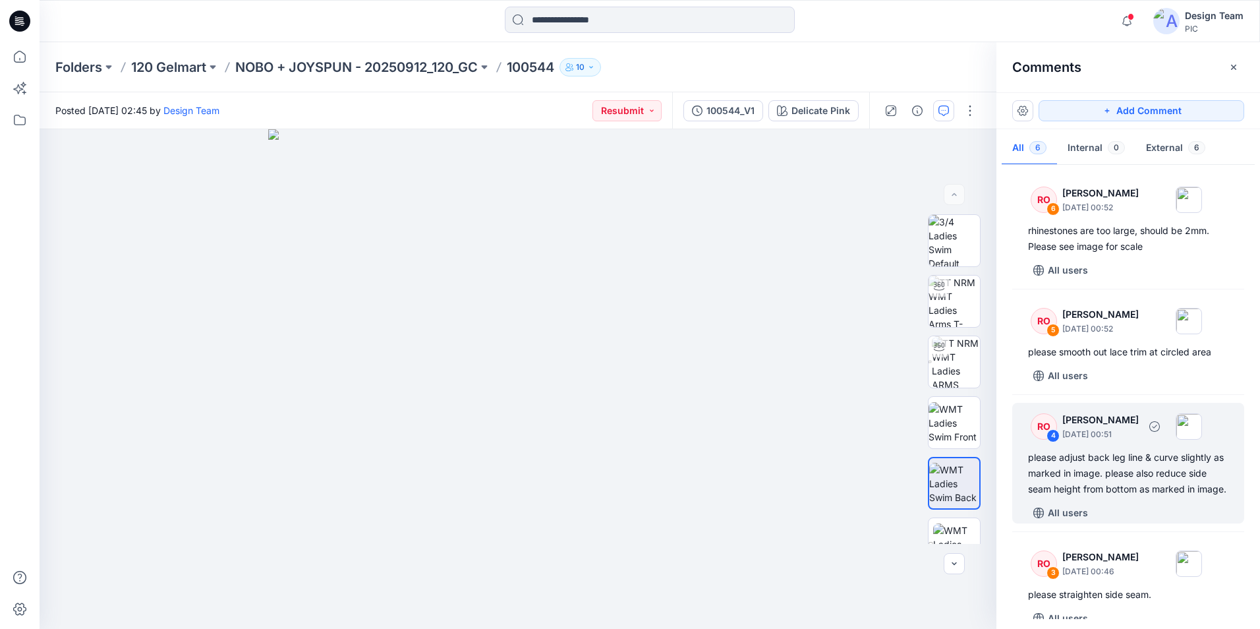
drag, startPoint x: 1118, startPoint y: 502, endPoint x: 1111, endPoint y: 497, distance: 9.2
click at [1118, 497] on div "please adjust back leg line & curve slightly as marked in image. please also re…" at bounding box center [1128, 472] width 200 height 47
click at [1101, 465] on div "please adjust back leg line & curve slightly as marked in image. please also re…" at bounding box center [1128, 472] width 200 height 47
click at [1056, 443] on div "RO 4 Raquel Ortiz October 01, 2025 00:51" at bounding box center [1111, 426] width 182 height 36
click at [1056, 434] on div "4" at bounding box center [1053, 435] width 13 height 13
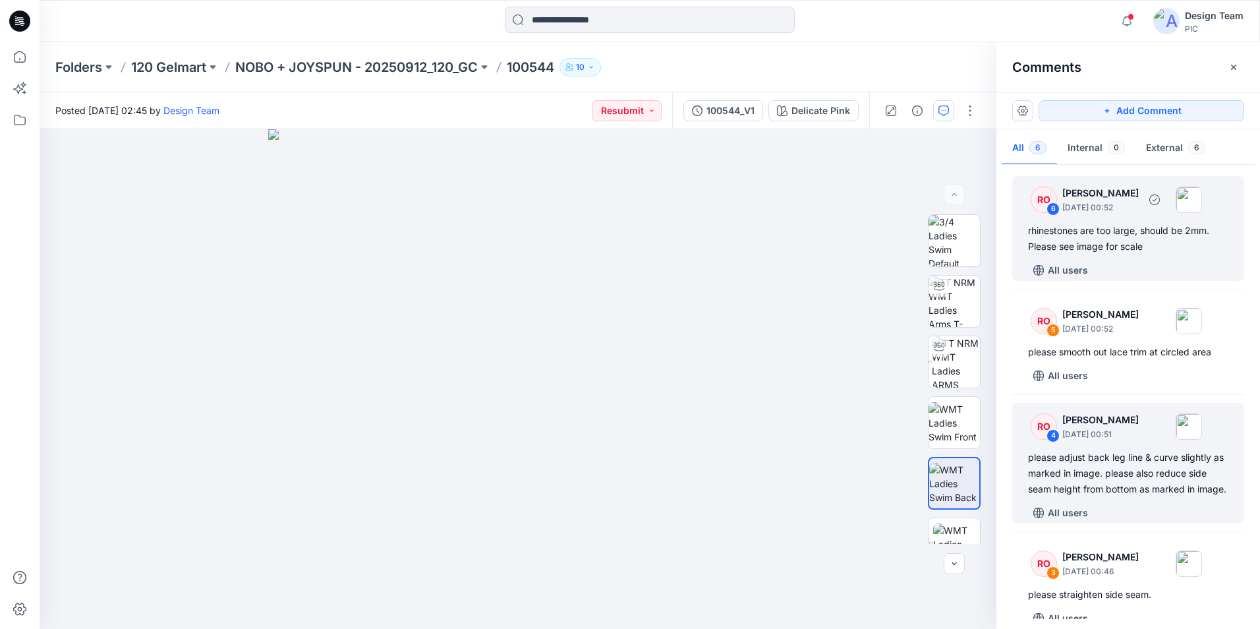
click at [1101, 240] on div "rhinestones are too large, should be 2mm. Please see image for scale" at bounding box center [1128, 239] width 200 height 32
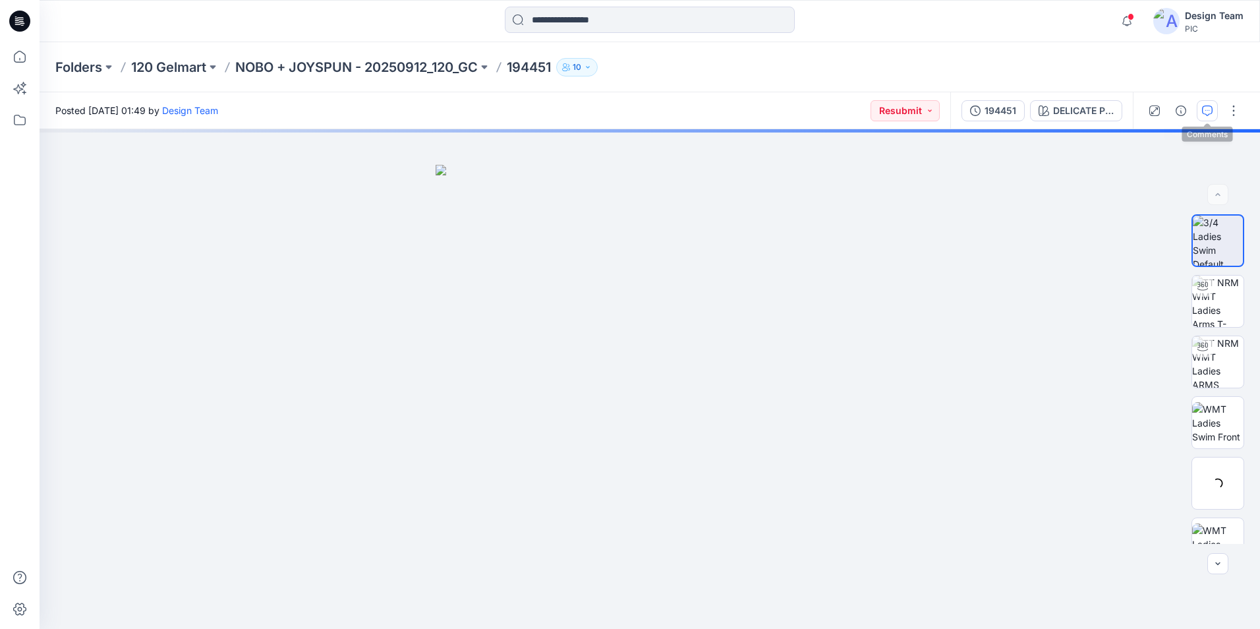
click at [1213, 111] on button "button" at bounding box center [1207, 110] width 21 height 21
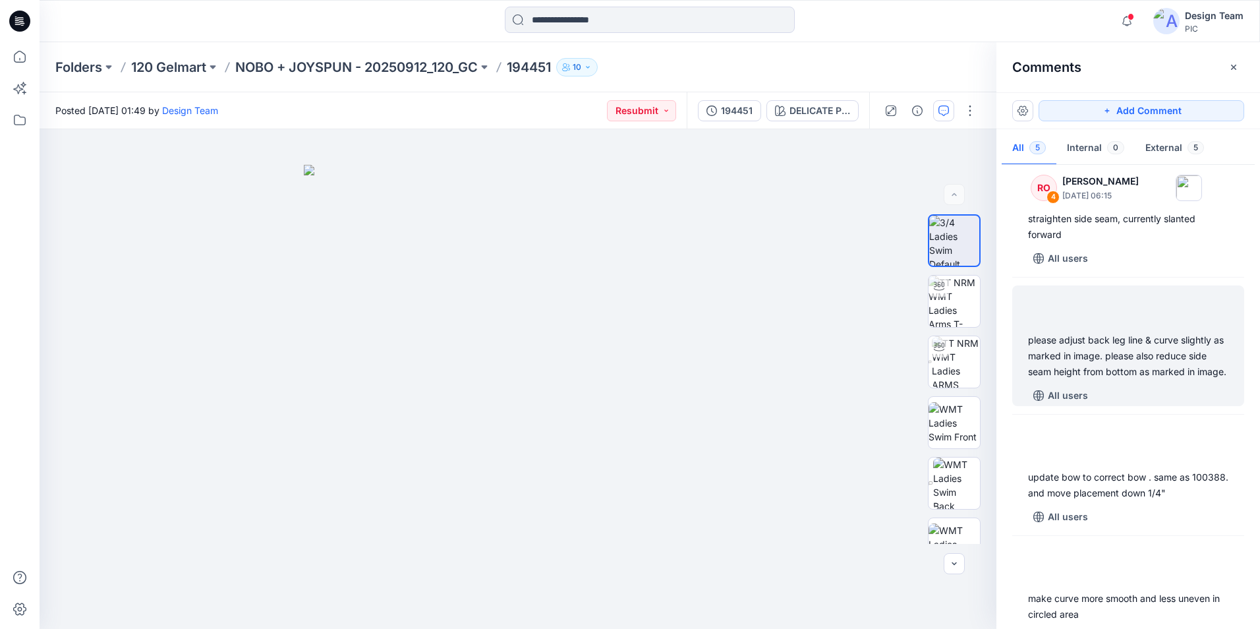
scroll to position [132, 0]
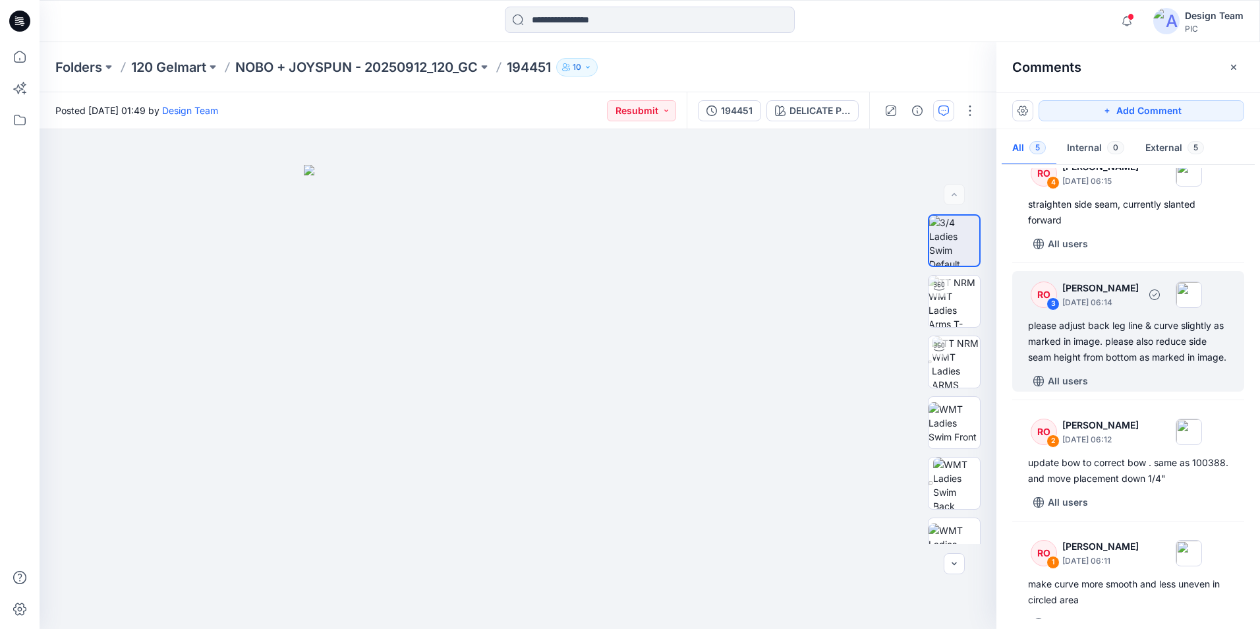
click at [1124, 348] on div "please adjust back leg line & curve slightly as marked in image. please also re…" at bounding box center [1128, 341] width 200 height 47
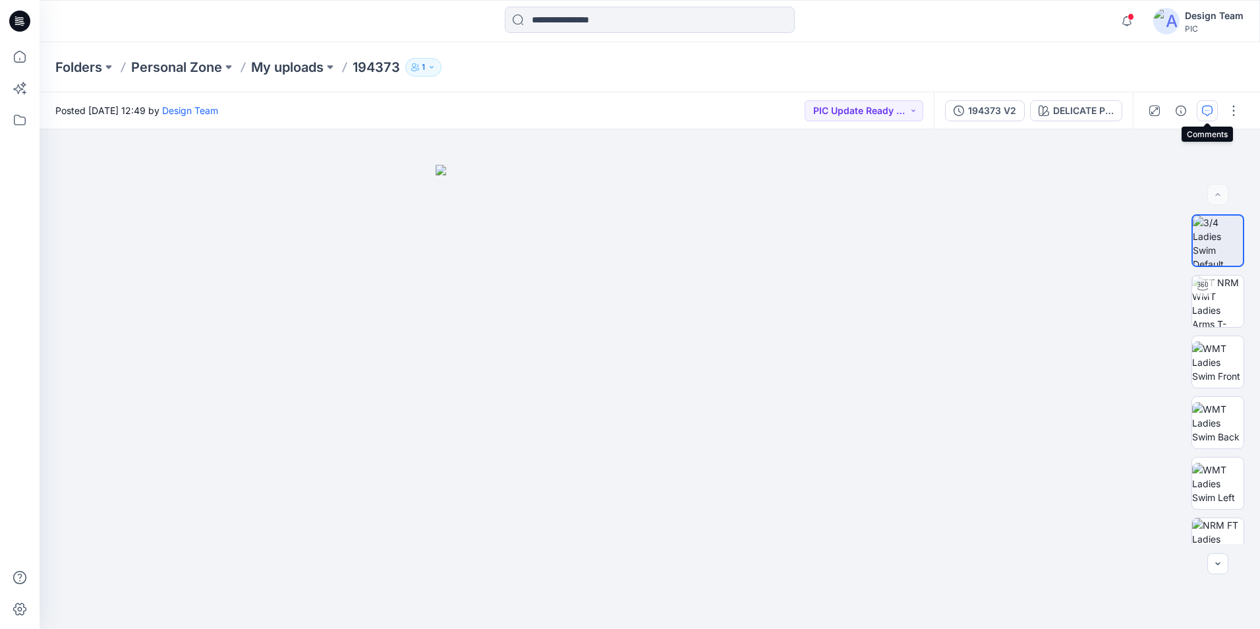
click at [1209, 117] on button "button" at bounding box center [1207, 110] width 21 height 21
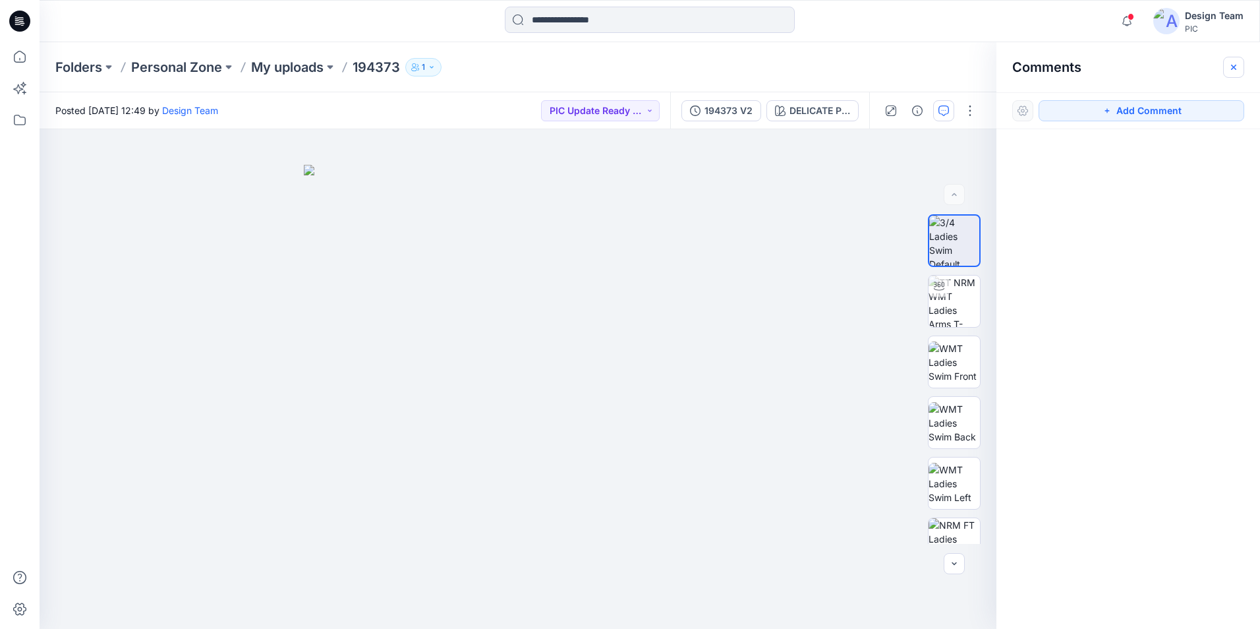
click at [1230, 63] on icon "button" at bounding box center [1233, 67] width 11 height 11
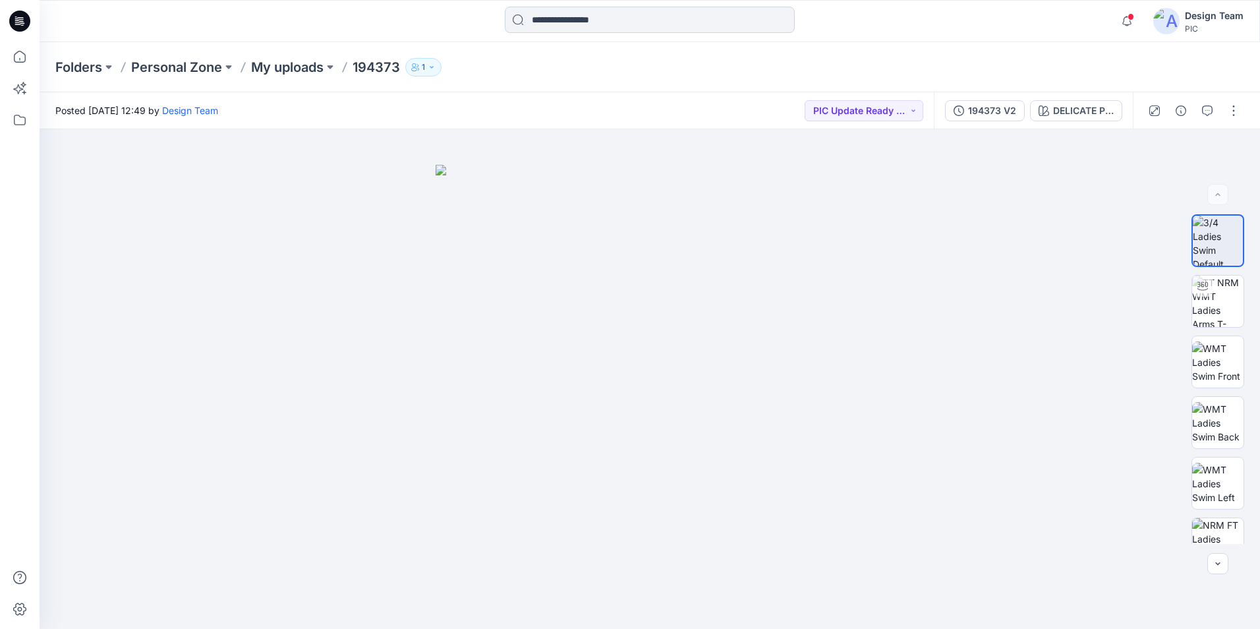
click at [552, 22] on input at bounding box center [650, 20] width 290 height 26
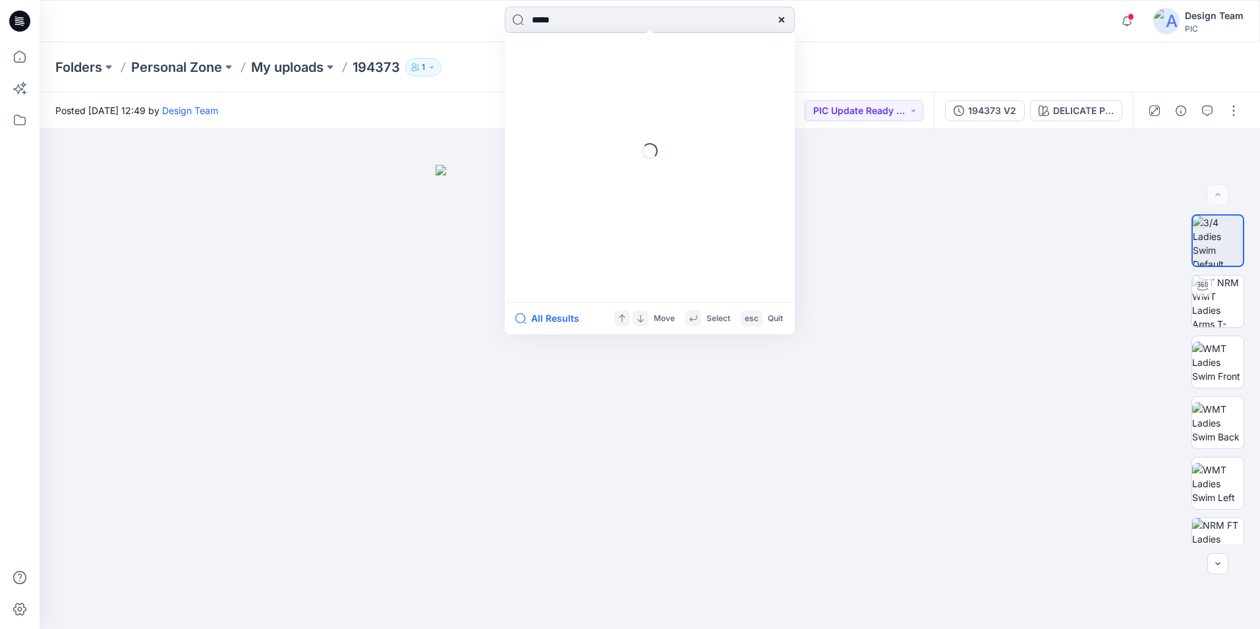
type input "******"
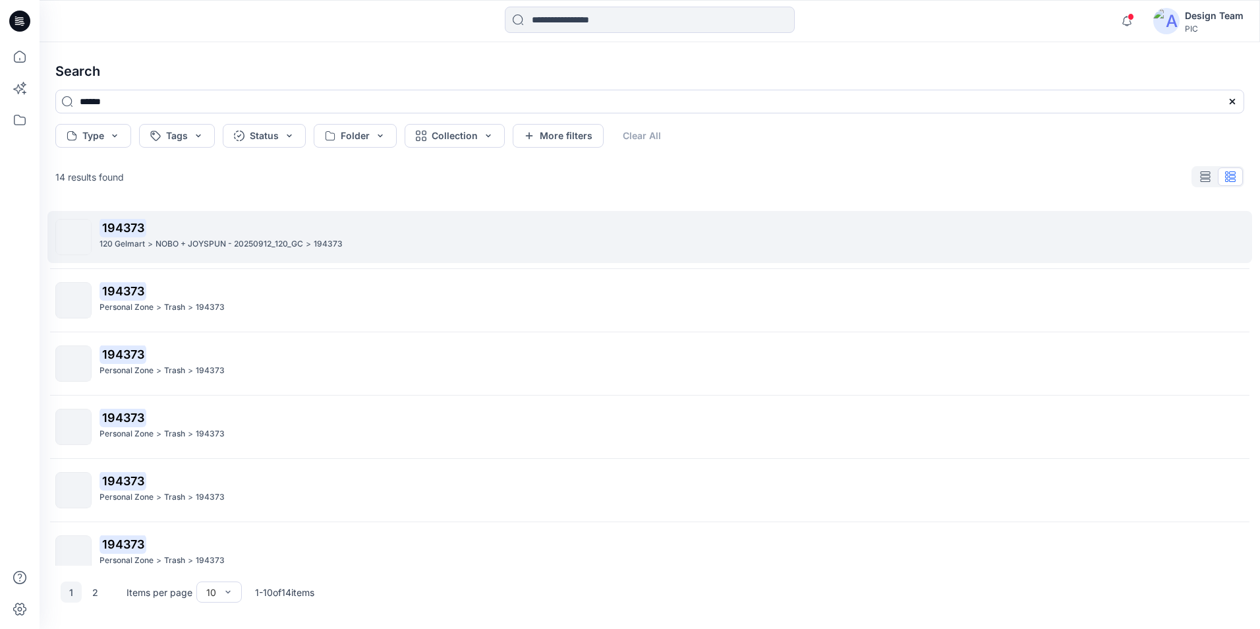
click at [208, 246] on p "NOBO + JOYSPUN - 20250912_120_GC" at bounding box center [230, 244] width 148 height 14
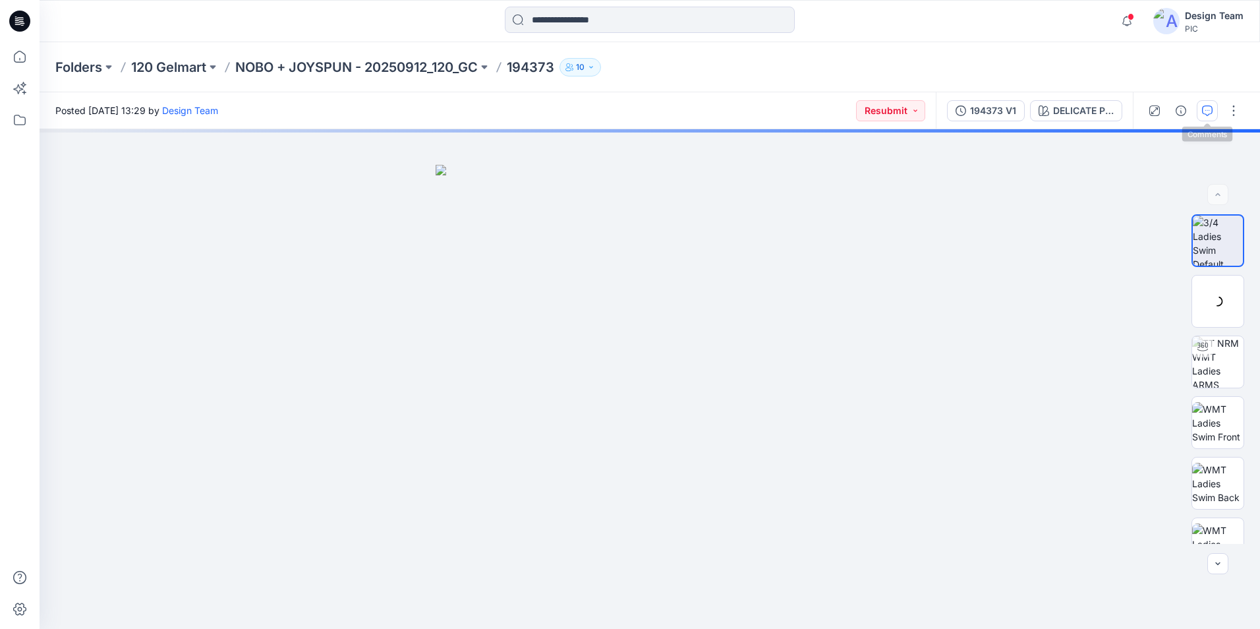
click at [1197, 111] on button "button" at bounding box center [1207, 110] width 21 height 21
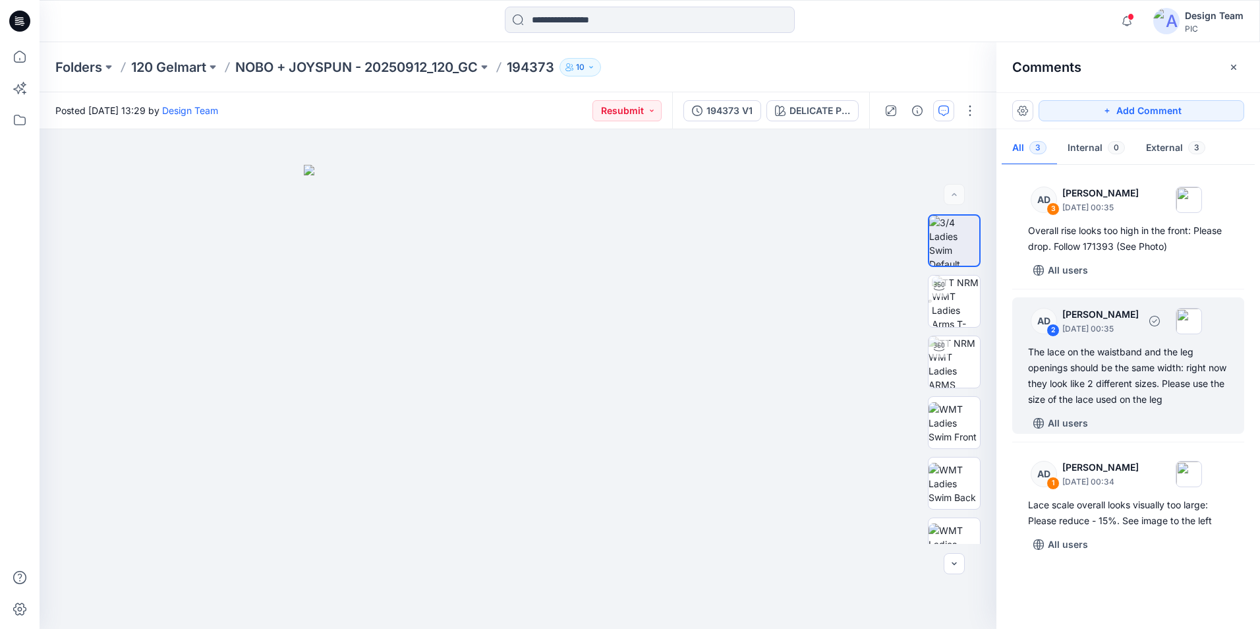
click at [1137, 372] on div "The lace on the waistband and the leg openings should be the same width: right …" at bounding box center [1128, 375] width 200 height 63
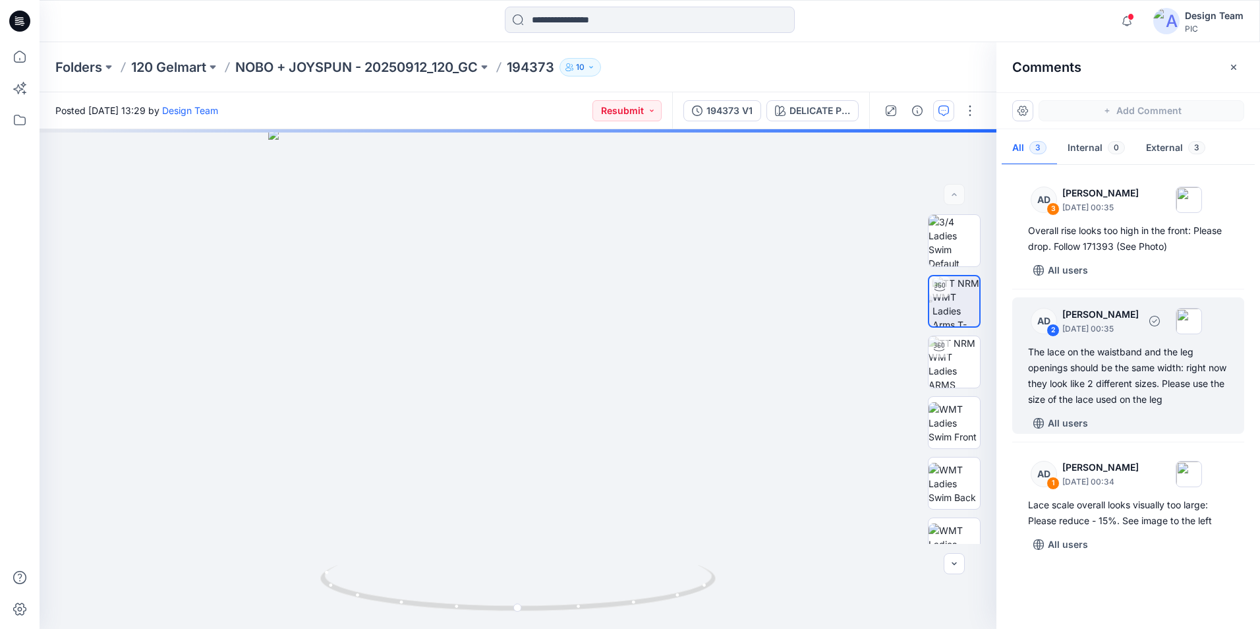
click at [1137, 372] on div "The lace on the waistband and the leg openings should be the same width: right …" at bounding box center [1128, 375] width 200 height 63
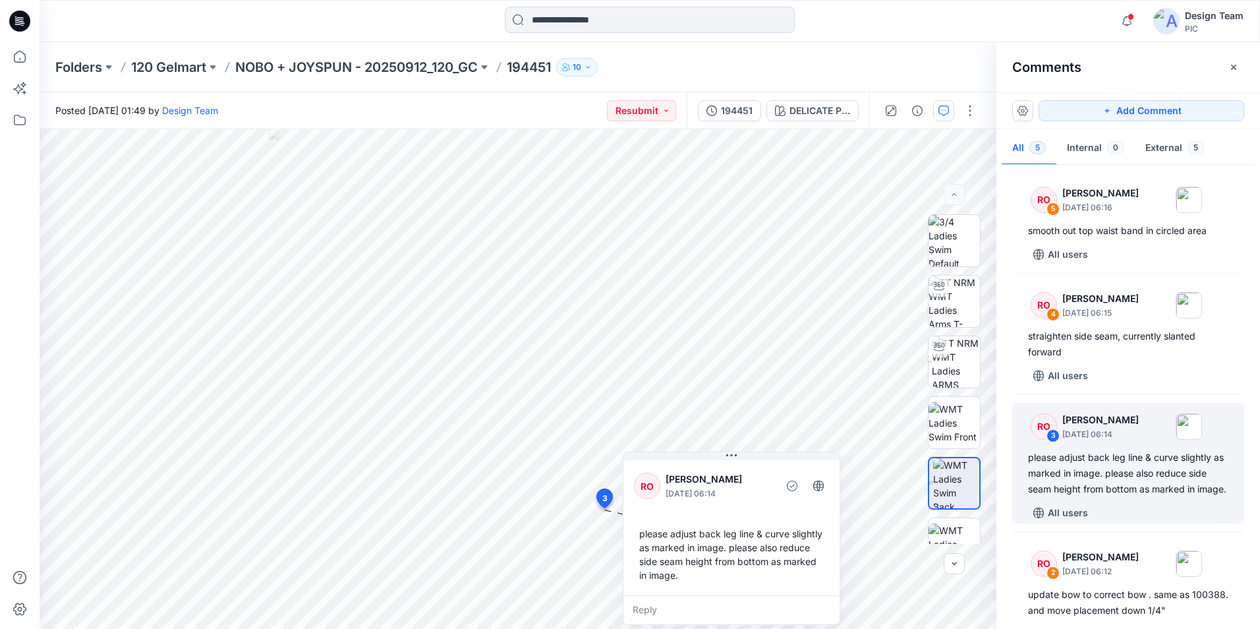
scroll to position [132, 0]
